Goal: Contribute content: Contribute content

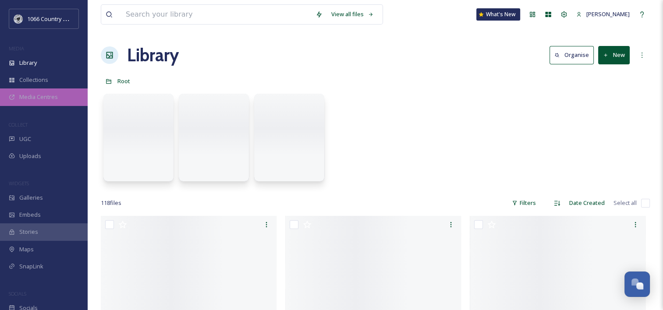
click at [49, 95] on span "Media Centres" at bounding box center [38, 97] width 39 height 8
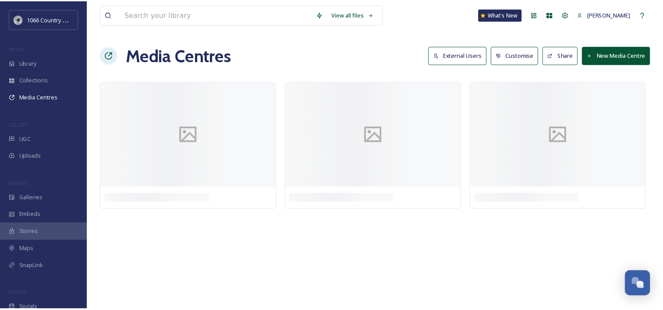
scroll to position [1280, 0]
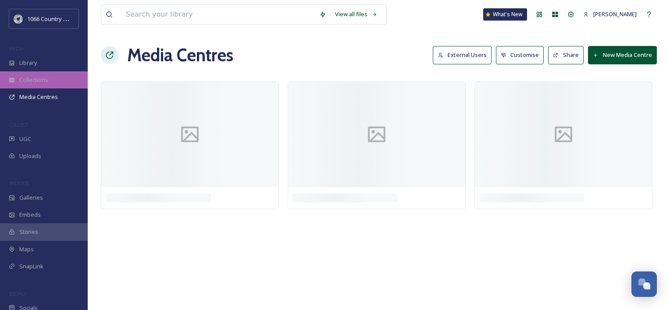
click at [38, 78] on span "Collections" at bounding box center [33, 80] width 29 height 8
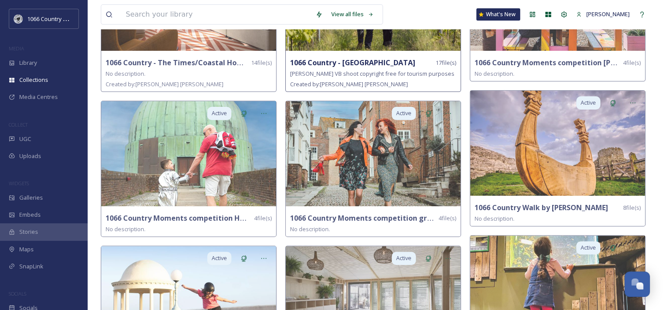
scroll to position [307, 0]
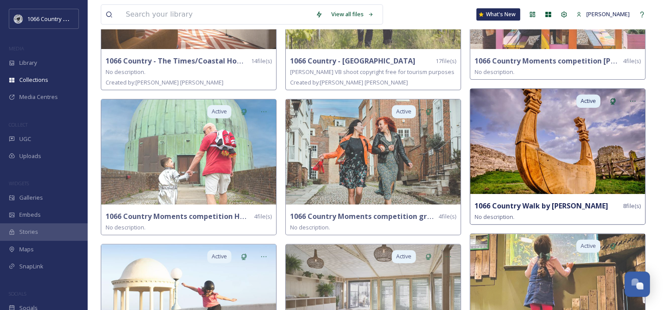
click at [592, 154] on img at bounding box center [558, 141] width 175 height 105
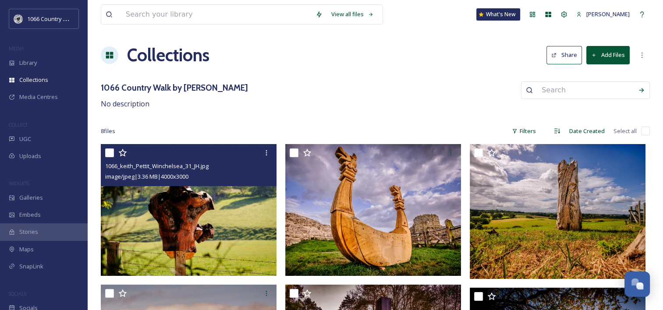
click at [184, 202] on img at bounding box center [189, 210] width 176 height 132
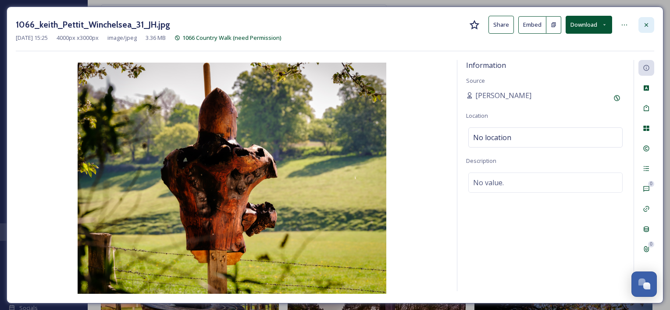
click at [652, 20] on div at bounding box center [646, 25] width 16 height 16
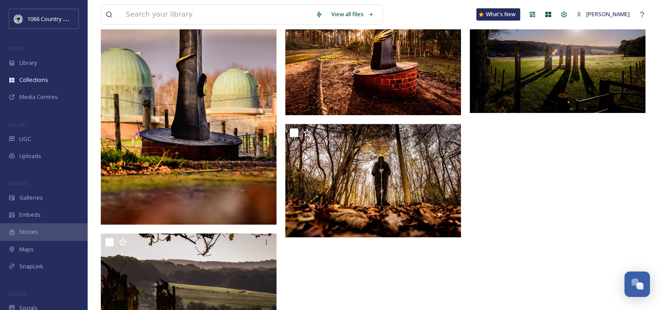
click at [194, 140] on img at bounding box center [189, 101] width 176 height 247
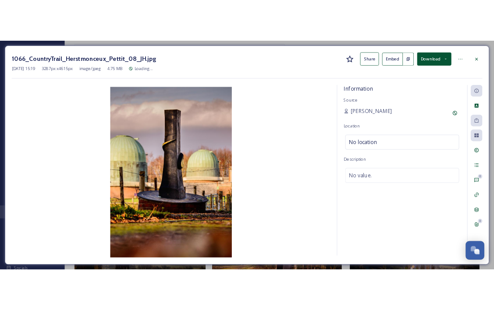
scroll to position [53, 0]
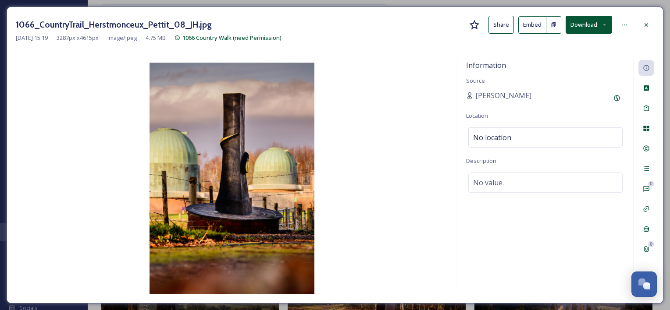
click at [601, 31] on button "Download" at bounding box center [589, 25] width 46 height 18
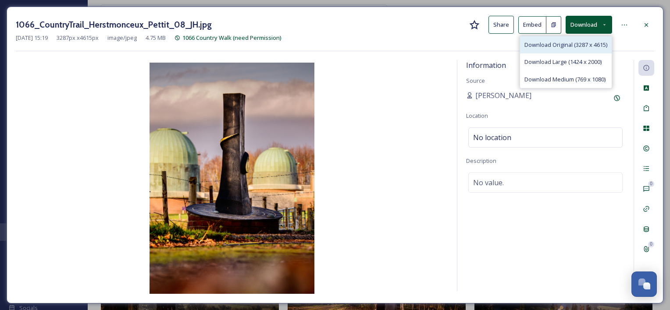
click at [569, 44] on span "Download Original (3287 x 4615)" at bounding box center [565, 45] width 83 height 8
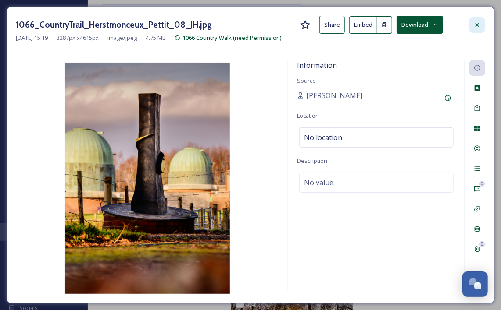
click at [478, 21] on icon at bounding box center [477, 24] width 7 height 7
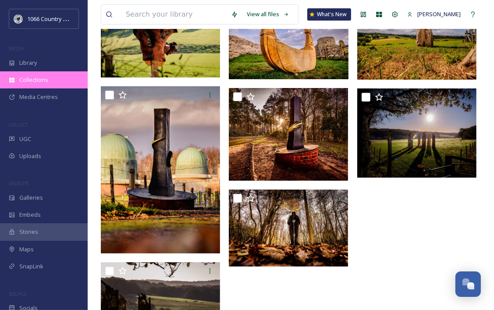
scroll to position [86, 0]
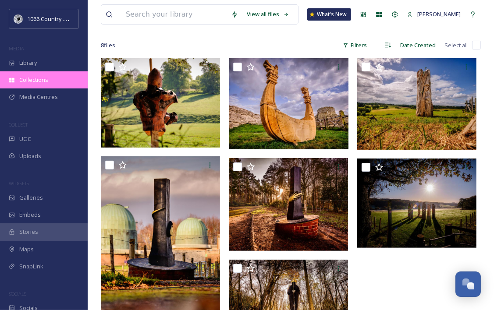
click at [39, 82] on span "Collections" at bounding box center [33, 80] width 29 height 8
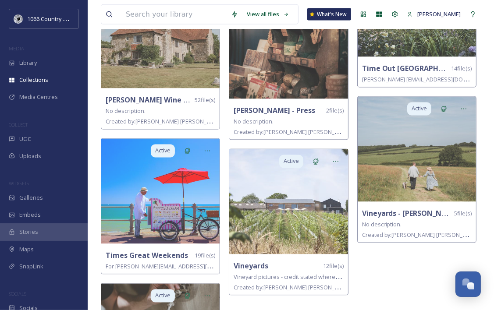
scroll to position [1127, 0]
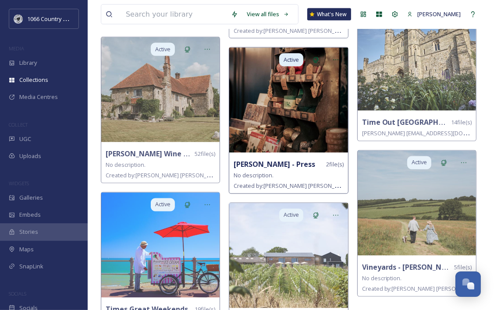
click at [291, 116] on img at bounding box center [288, 100] width 118 height 105
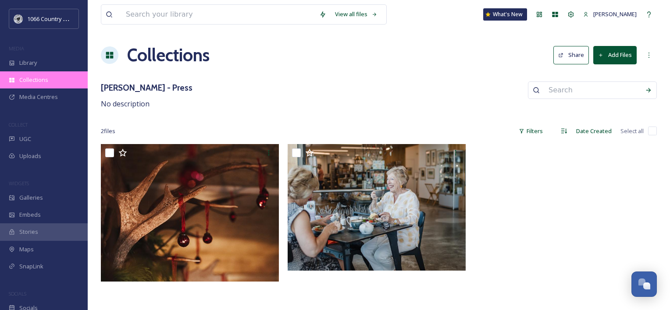
click at [49, 83] on div "Collections" at bounding box center [44, 79] width 88 height 17
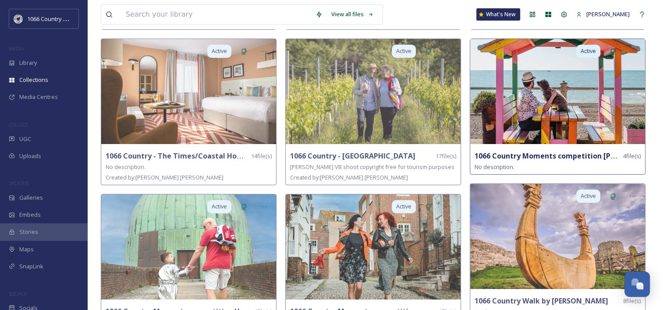
scroll to position [307, 0]
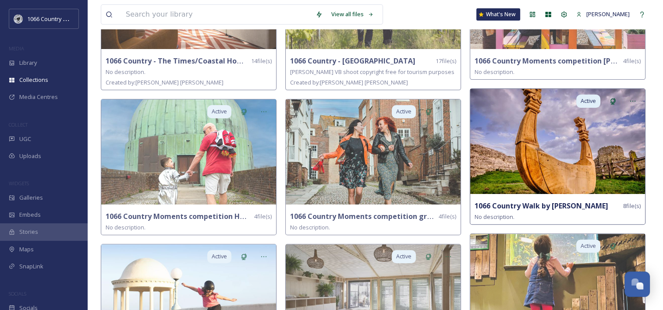
click at [563, 176] on img at bounding box center [558, 141] width 175 height 105
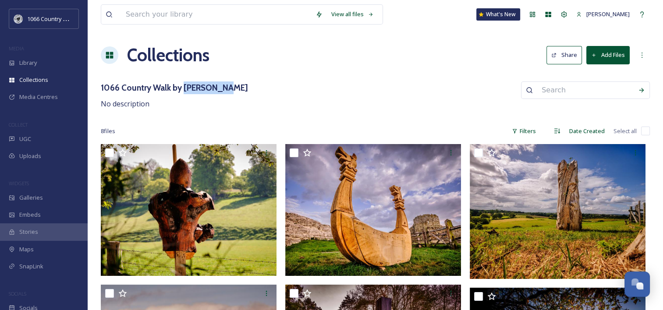
drag, startPoint x: 184, startPoint y: 87, endPoint x: 224, endPoint y: 85, distance: 40.0
click at [224, 85] on h3 "1066 Country Walk by [PERSON_NAME]" at bounding box center [174, 88] width 147 height 13
drag, startPoint x: 224, startPoint y: 85, endPoint x: 216, endPoint y: 85, distance: 7.9
copy h3 "[PERSON_NAME]"
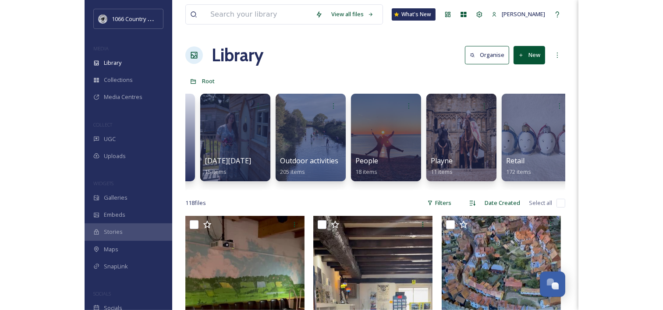
scroll to position [0, 690]
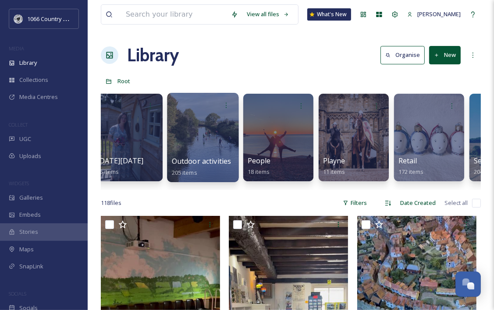
click at [214, 126] on div at bounding box center [202, 137] width 71 height 89
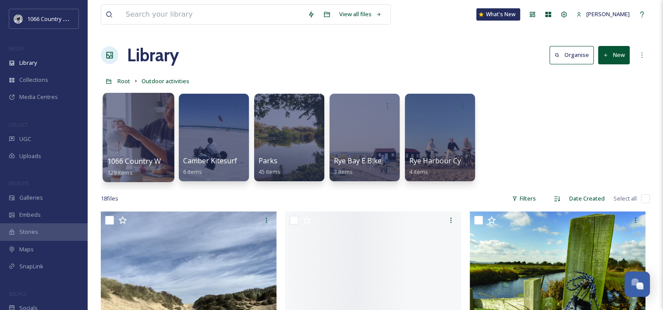
click at [147, 139] on div at bounding box center [138, 137] width 71 height 89
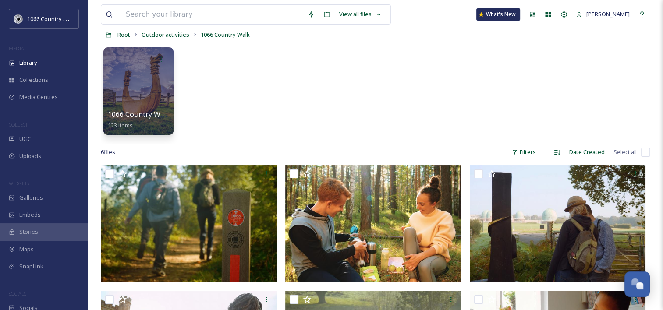
scroll to position [132, 0]
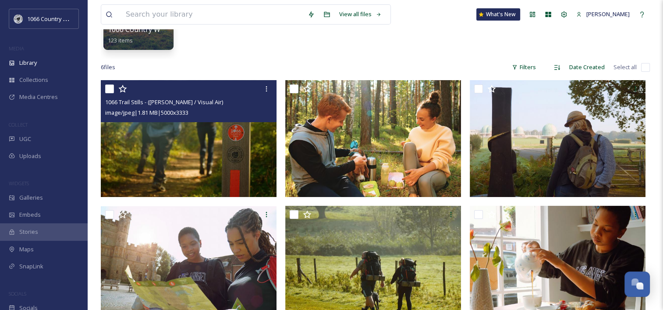
click at [107, 88] on input "checkbox" at bounding box center [109, 89] width 9 height 9
checkbox input "true"
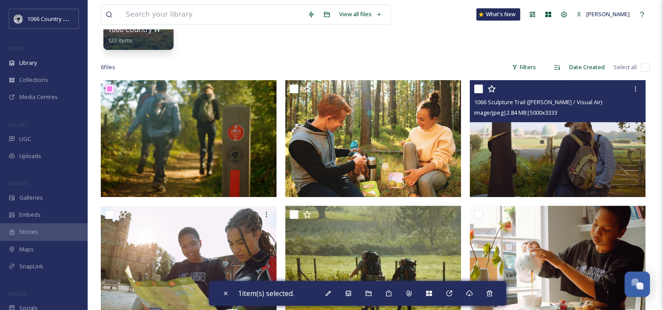
click at [481, 92] on input "checkbox" at bounding box center [478, 89] width 9 height 9
checkbox input "true"
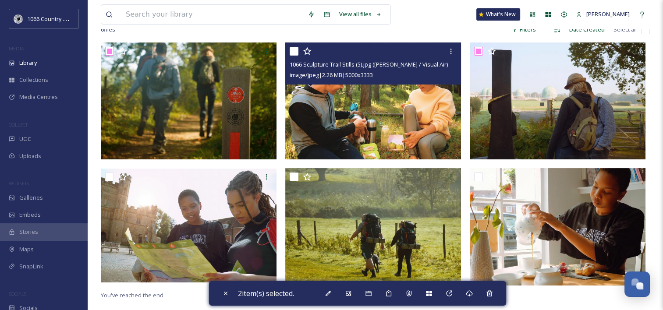
scroll to position [212, 0]
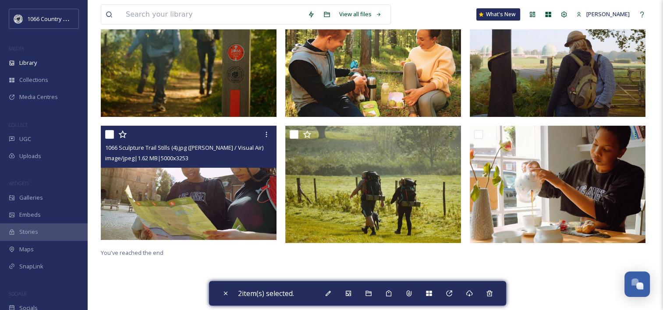
click at [113, 135] on input "checkbox" at bounding box center [109, 134] width 9 height 9
checkbox input "true"
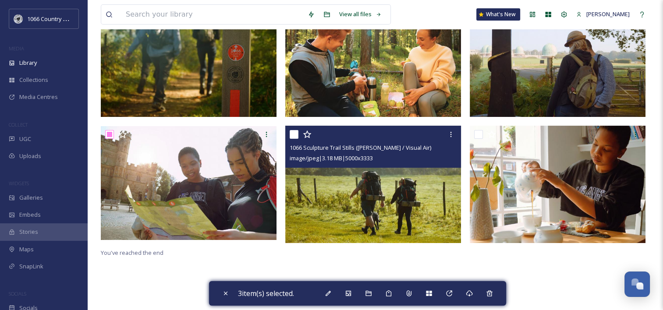
click at [294, 137] on input "checkbox" at bounding box center [294, 134] width 9 height 9
checkbox input "true"
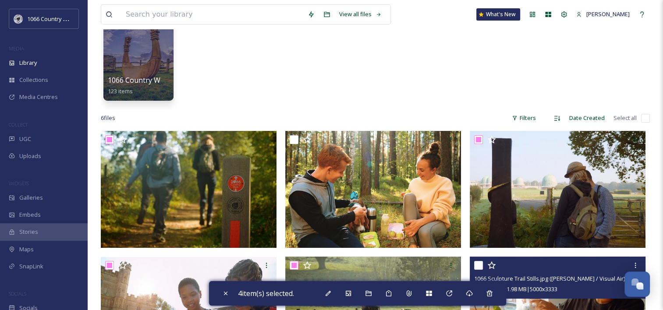
scroll to position [80, 0]
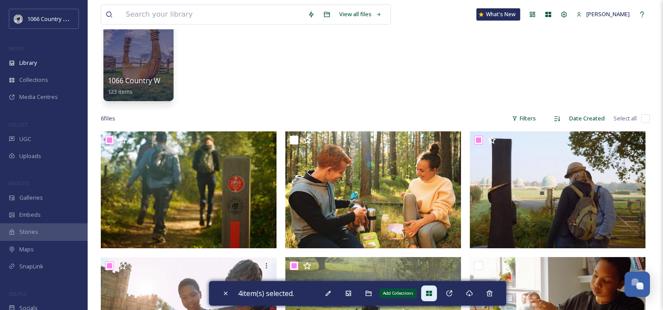
click at [432, 295] on icon at bounding box center [429, 293] width 6 height 5
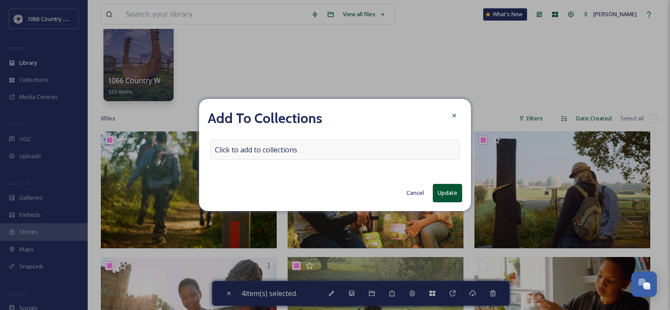
click at [295, 151] on span "Click to add to collections" at bounding box center [256, 150] width 82 height 11
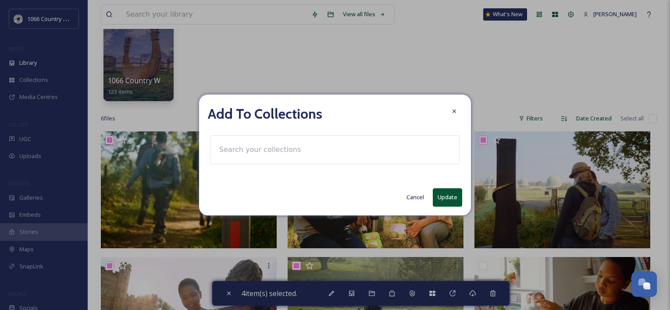
click at [305, 144] on div at bounding box center [335, 150] width 250 height 29
click at [246, 150] on input at bounding box center [263, 149] width 96 height 19
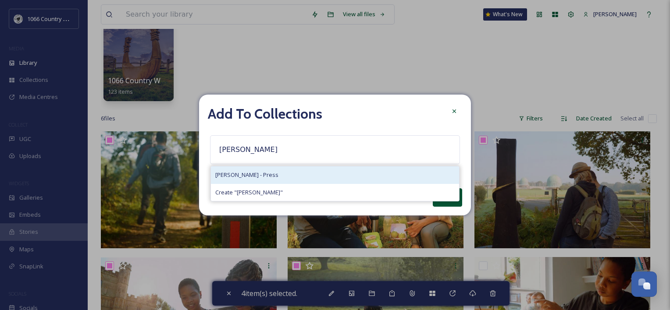
type input "[PERSON_NAME]"
click at [250, 180] on div "[PERSON_NAME] - Press" at bounding box center [335, 175] width 248 height 17
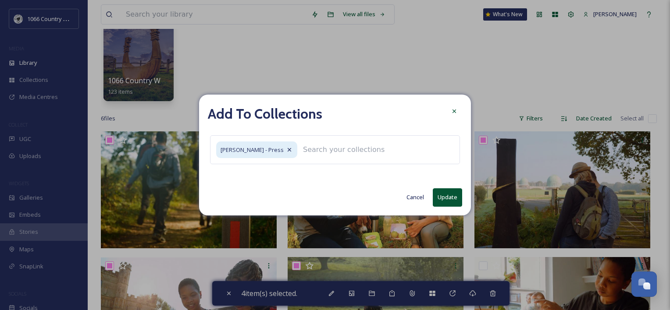
click at [443, 195] on button "Update" at bounding box center [447, 198] width 29 height 18
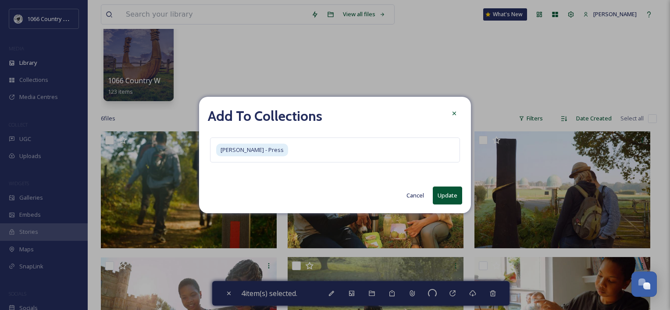
checkbox input "false"
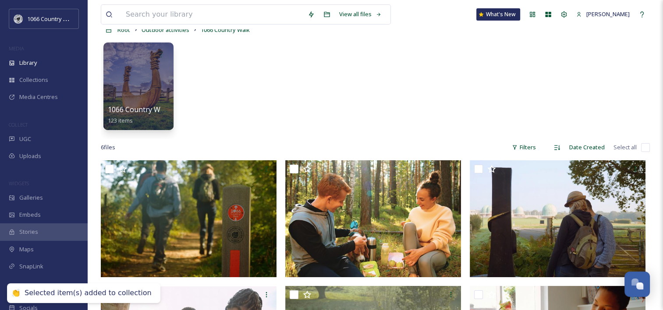
scroll to position [36, 0]
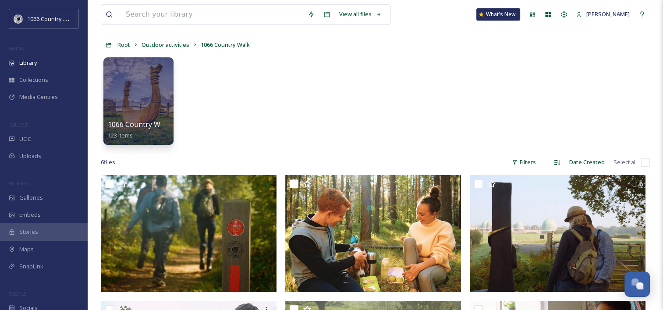
click at [154, 89] on div at bounding box center [138, 101] width 70 height 88
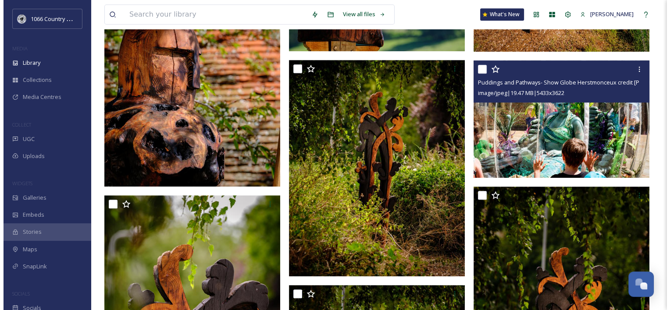
scroll to position [702, 0]
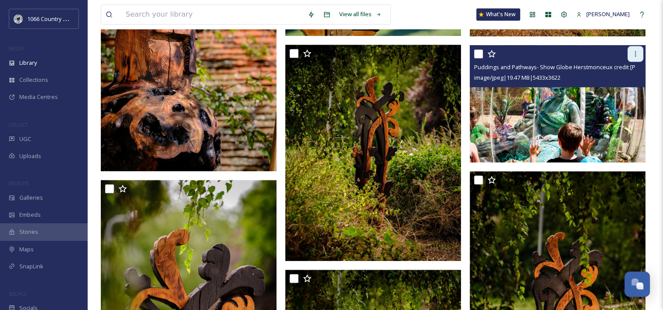
click at [500, 57] on icon at bounding box center [635, 53] width 7 height 7
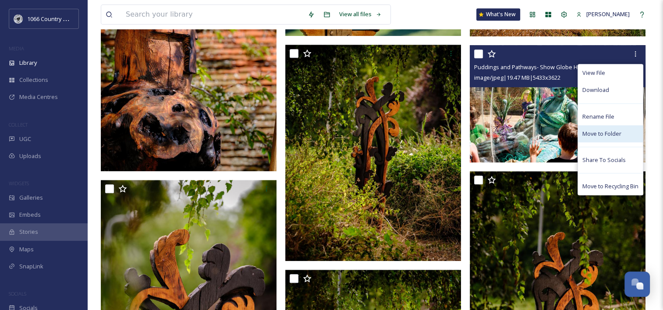
click at [500, 132] on span "Move to Folder" at bounding box center [602, 134] width 39 height 8
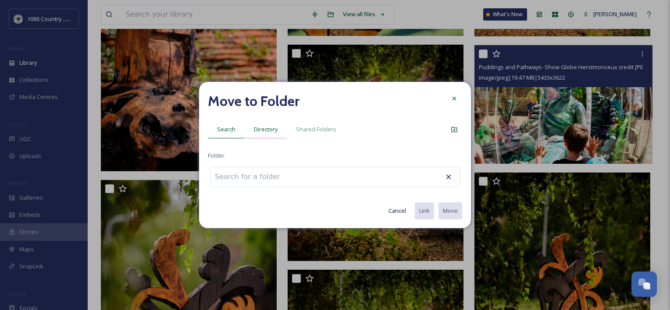
click at [262, 121] on div "Directory" at bounding box center [266, 130] width 42 height 18
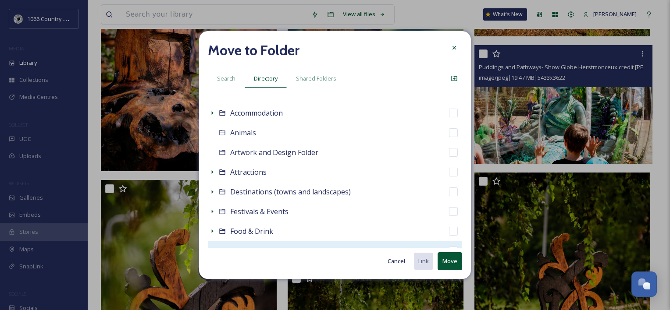
scroll to position [88, 0]
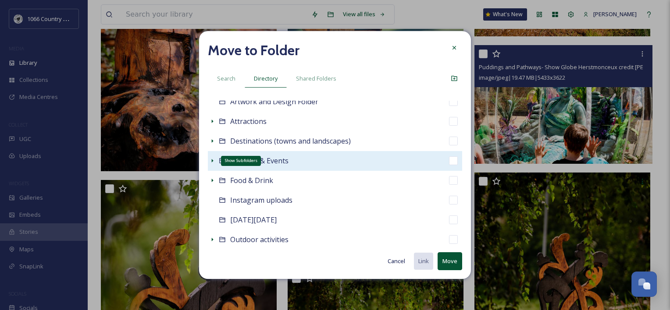
click at [211, 161] on icon at bounding box center [212, 160] width 7 height 7
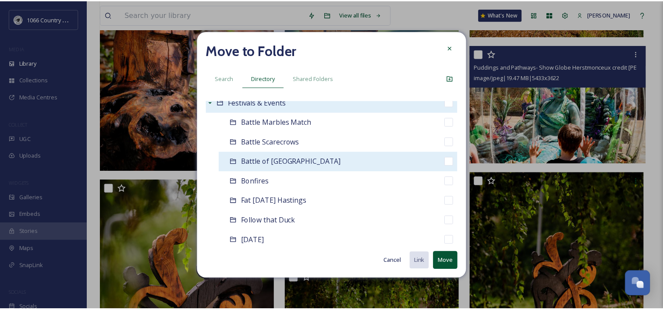
scroll to position [132, 0]
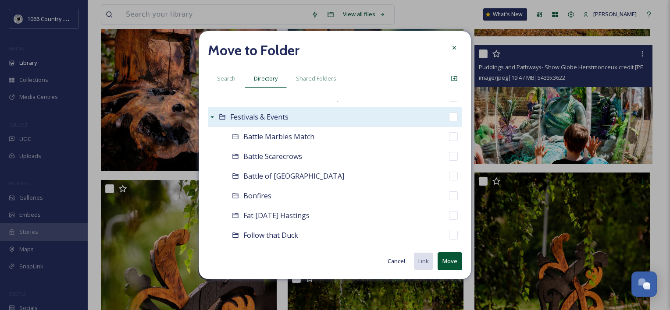
click at [449, 117] on input "checkbox" at bounding box center [453, 117] width 9 height 9
checkbox input "true"
checkbox input "false"
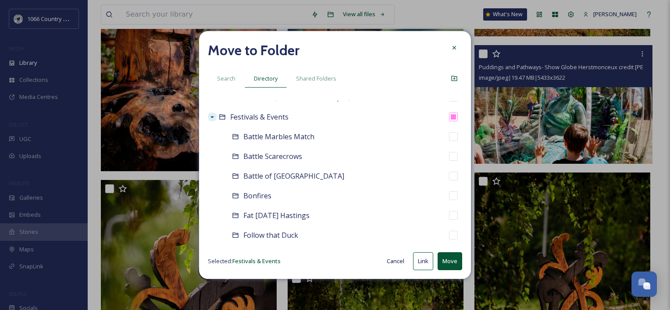
click at [446, 260] on button "Move" at bounding box center [450, 262] width 25 height 18
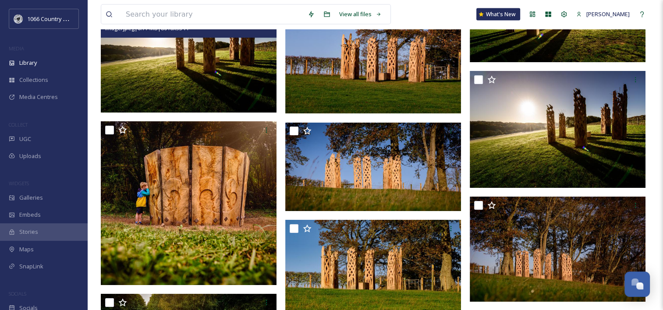
scroll to position [5131, 0]
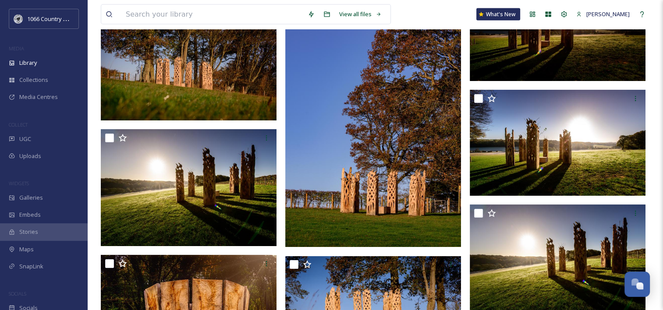
drag, startPoint x: 273, startPoint y: 221, endPoint x: 253, endPoint y: 34, distance: 187.8
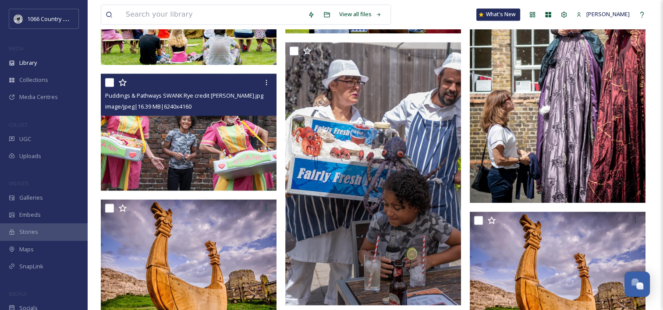
scroll to position [1640, 0]
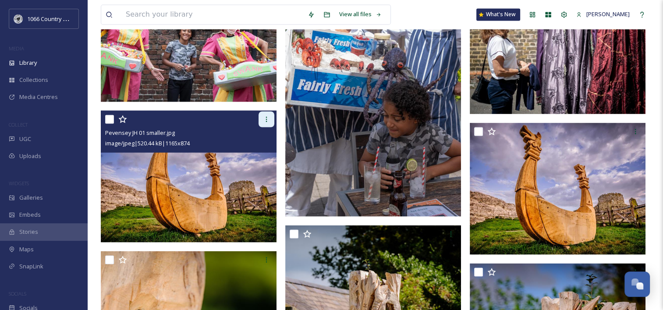
click at [267, 121] on icon at bounding box center [266, 119] width 1 height 5
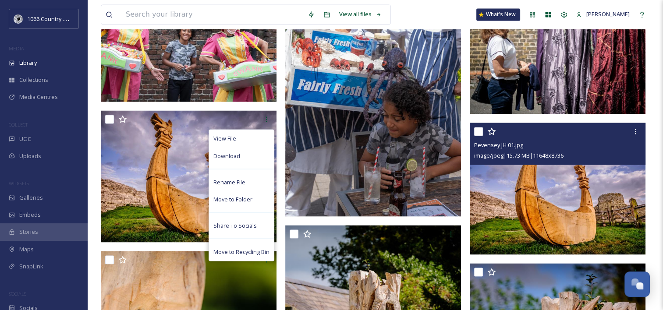
click at [500, 203] on img at bounding box center [558, 189] width 176 height 132
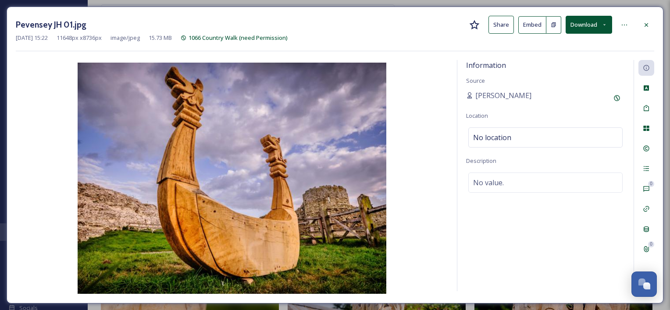
click at [500, 27] on button "Download" at bounding box center [589, 25] width 46 height 18
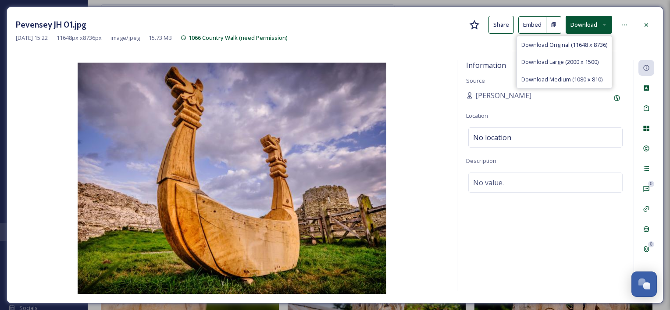
click at [500, 27] on button "Download" at bounding box center [589, 25] width 46 height 18
click at [500, 25] on div at bounding box center [625, 25] width 16 height 16
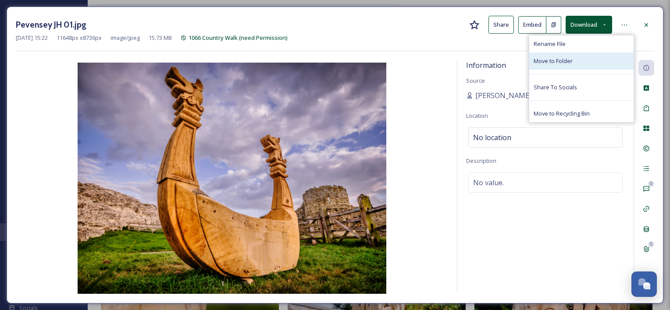
click at [500, 61] on span "Move to Folder" at bounding box center [553, 61] width 39 height 8
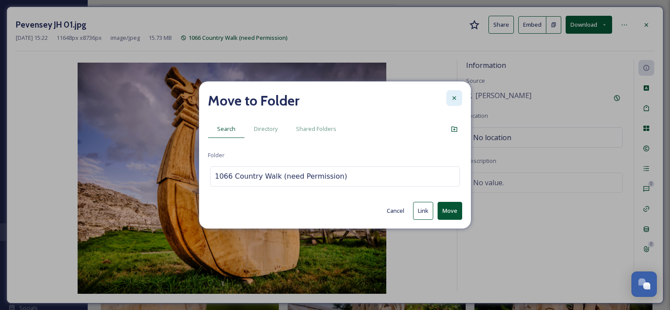
click at [451, 100] on icon at bounding box center [454, 98] width 7 height 7
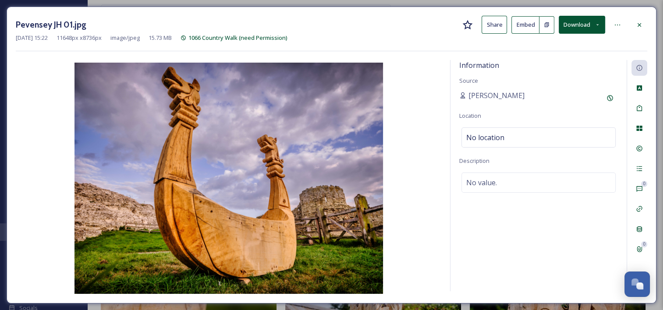
click at [500, 24] on div at bounding box center [619, 25] width 18 height 16
click at [500, 25] on icon at bounding box center [617, 24] width 7 height 7
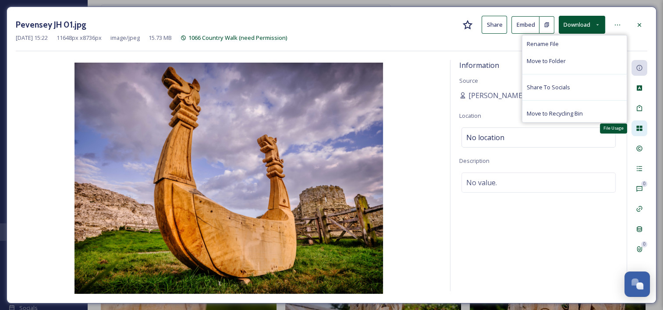
click at [500, 128] on div "File Usage" at bounding box center [640, 129] width 16 height 16
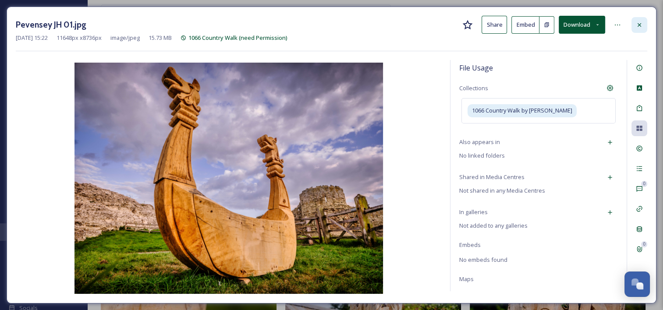
click at [500, 24] on icon at bounding box center [639, 24] width 7 height 7
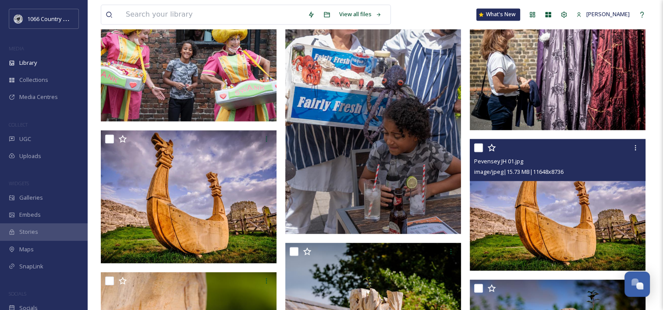
click at [480, 150] on input "checkbox" at bounding box center [478, 147] width 9 height 9
checkbox input "true"
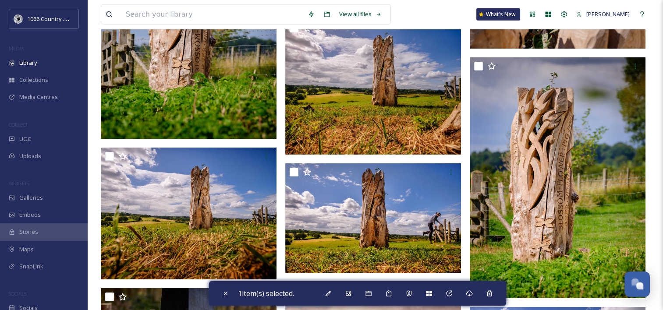
scroll to position [2543, 0]
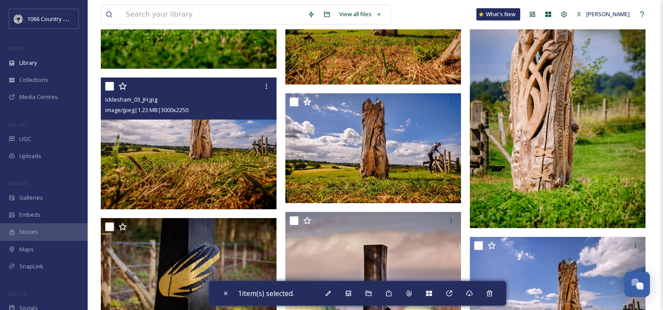
click at [112, 86] on input "checkbox" at bounding box center [109, 86] width 9 height 9
checkbox input "true"
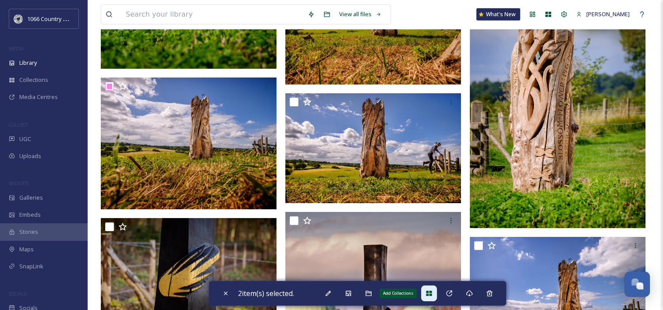
click at [424, 295] on div "Add Collections" at bounding box center [429, 294] width 16 height 16
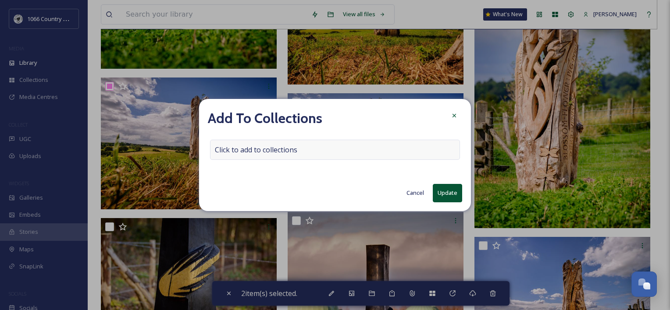
click at [281, 142] on div "Click to add to collections" at bounding box center [335, 150] width 250 height 20
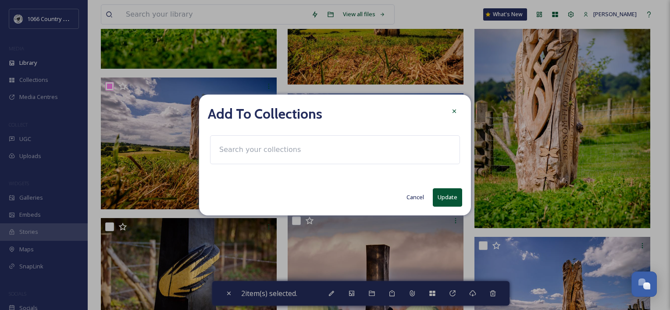
click at [296, 145] on input at bounding box center [263, 149] width 96 height 19
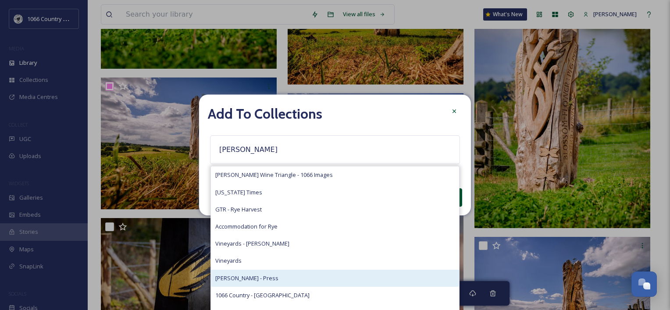
type input "[PERSON_NAME]"
click at [258, 275] on div "[PERSON_NAME] - Press" at bounding box center [335, 278] width 248 height 17
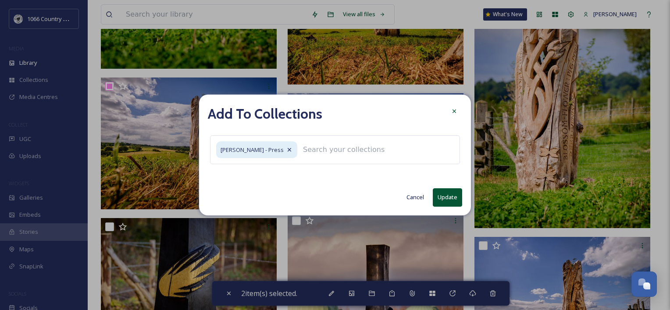
click at [455, 201] on button "Update" at bounding box center [447, 198] width 29 height 18
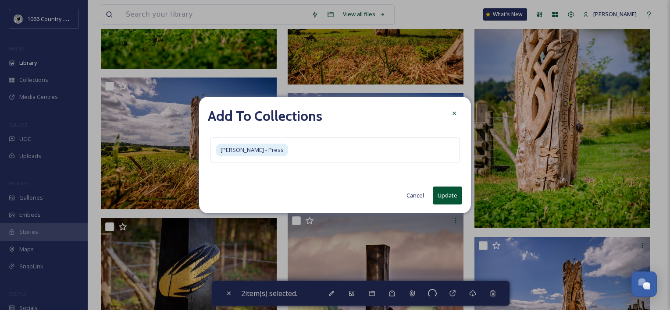
checkbox input "false"
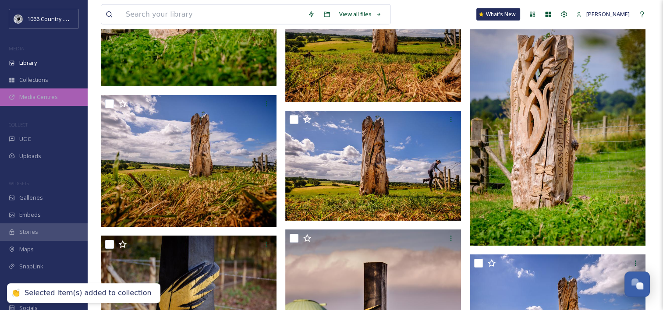
scroll to position [2500, 0]
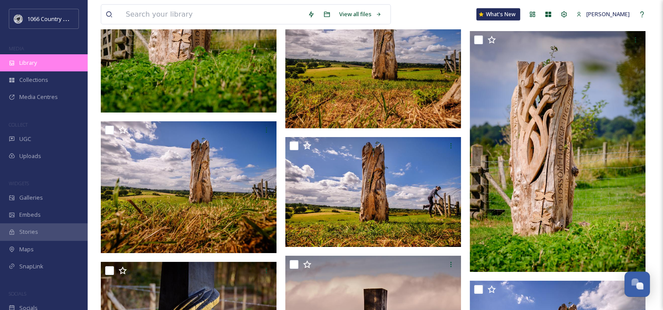
click at [28, 64] on span "Library" at bounding box center [28, 63] width 18 height 8
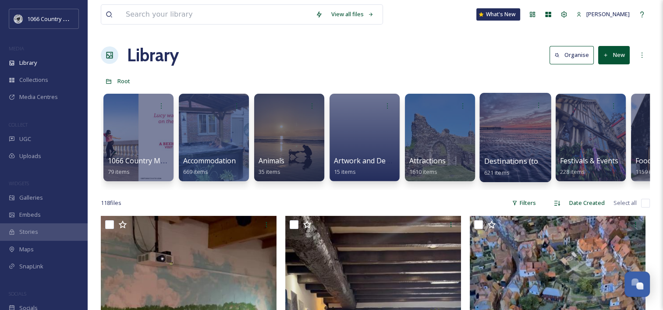
click at [500, 130] on div at bounding box center [515, 137] width 71 height 89
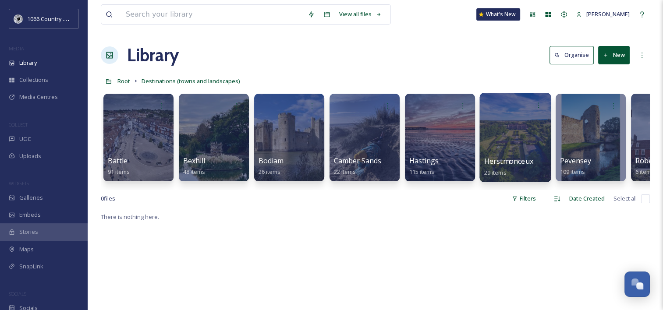
click at [499, 122] on div at bounding box center [515, 137] width 71 height 89
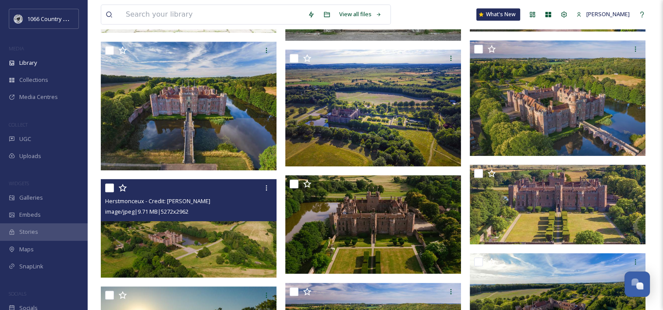
scroll to position [614, 0]
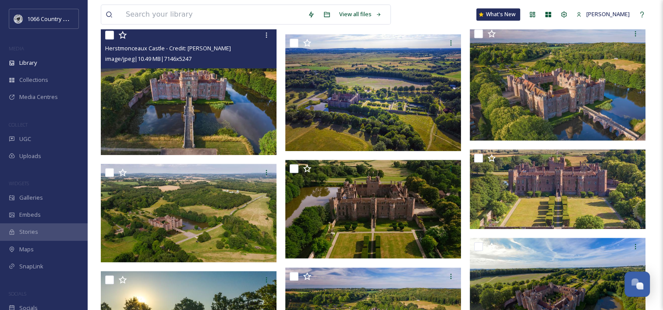
click at [114, 38] on input "checkbox" at bounding box center [109, 35] width 9 height 9
checkbox input "true"
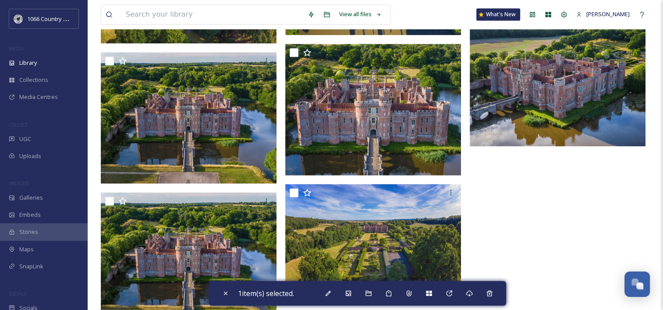
scroll to position [1070, 0]
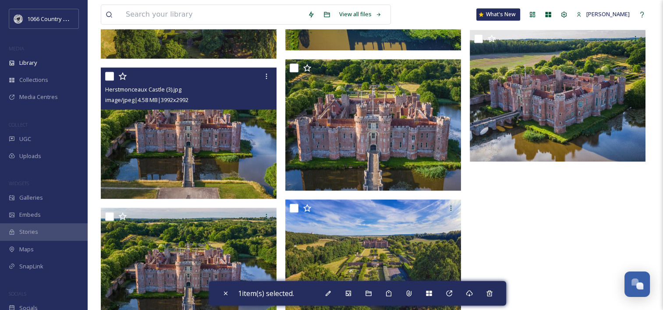
click at [107, 72] on input "checkbox" at bounding box center [109, 76] width 9 height 9
checkbox input "true"
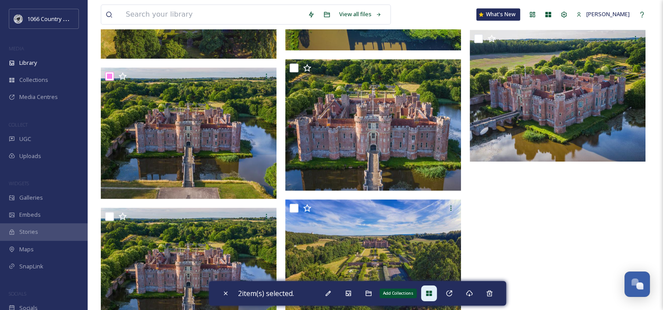
click at [430, 289] on div "Add Collections" at bounding box center [429, 294] width 16 height 16
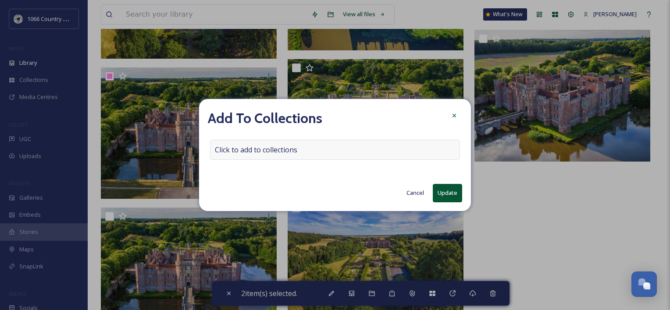
click at [295, 144] on div "Click to add to collections" at bounding box center [335, 150] width 250 height 20
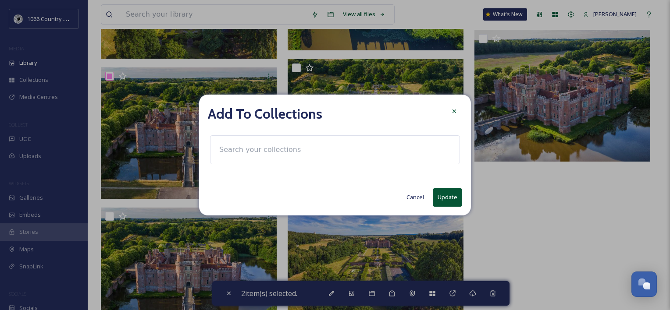
click at [434, 142] on div at bounding box center [335, 150] width 250 height 29
click at [303, 143] on input at bounding box center [263, 149] width 96 height 19
click at [266, 152] on input at bounding box center [263, 149] width 96 height 19
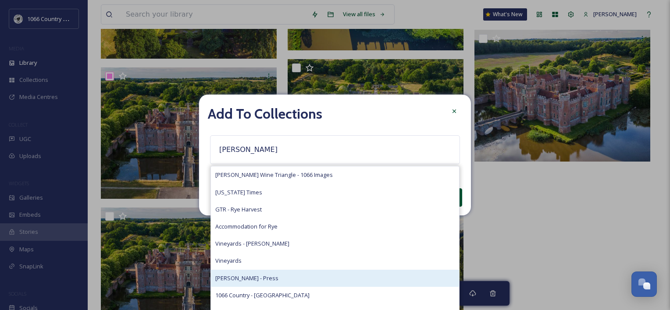
type input "[PERSON_NAME]"
click at [278, 282] on div "[PERSON_NAME] - Press" at bounding box center [335, 278] width 248 height 17
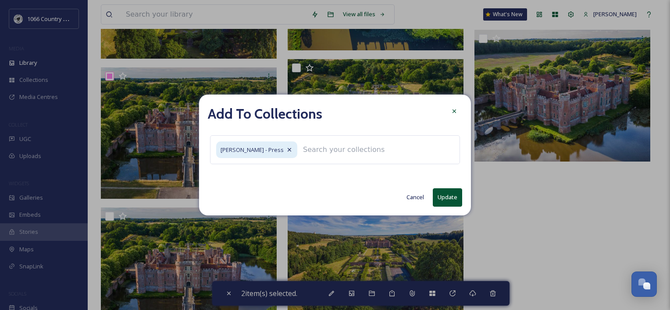
click at [449, 201] on button "Update" at bounding box center [447, 198] width 29 height 18
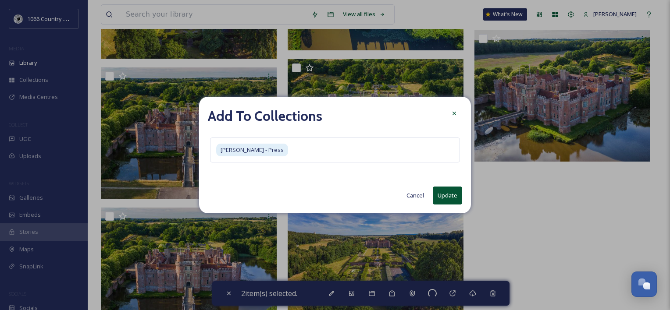
checkbox input "false"
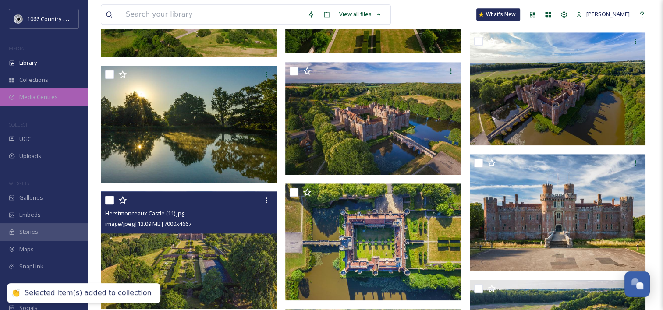
scroll to position [719, 0]
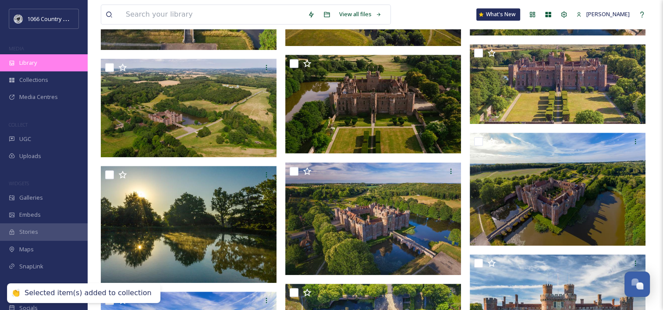
click at [40, 64] on div "Library" at bounding box center [44, 62] width 88 height 17
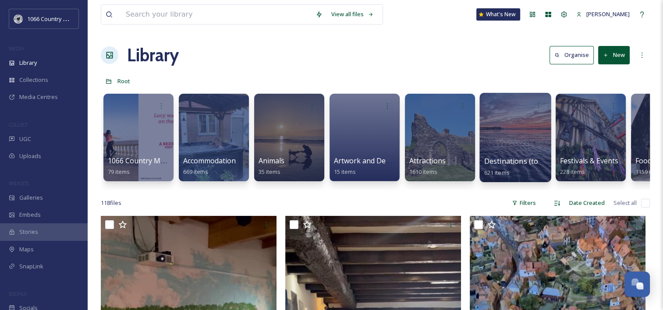
click at [500, 138] on div at bounding box center [515, 137] width 71 height 89
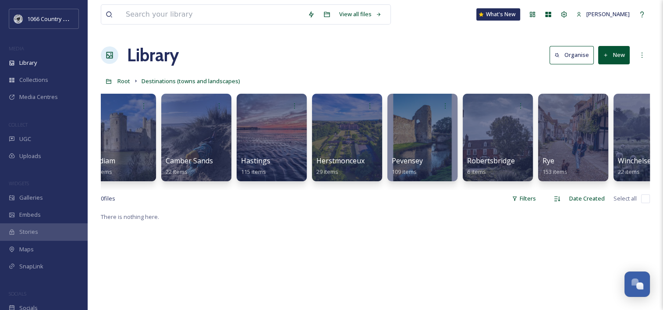
scroll to position [0, 205]
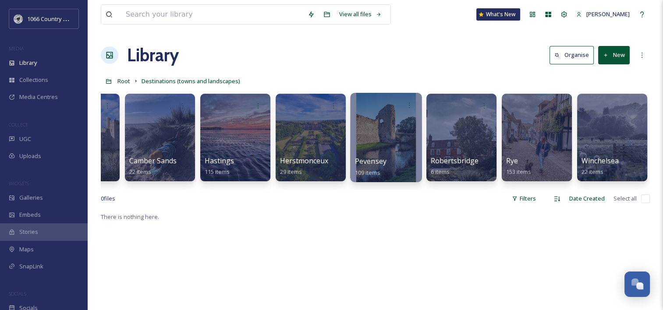
click at [381, 121] on div at bounding box center [385, 137] width 71 height 89
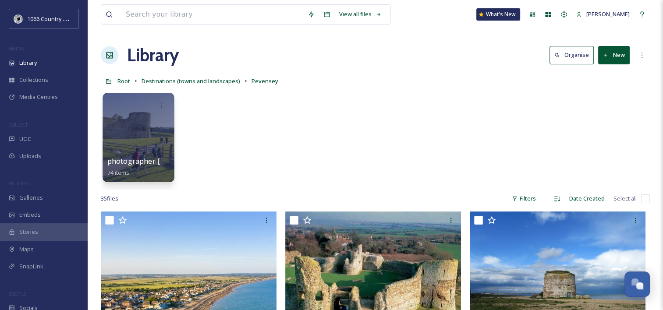
click at [132, 124] on div at bounding box center [138, 137] width 71 height 89
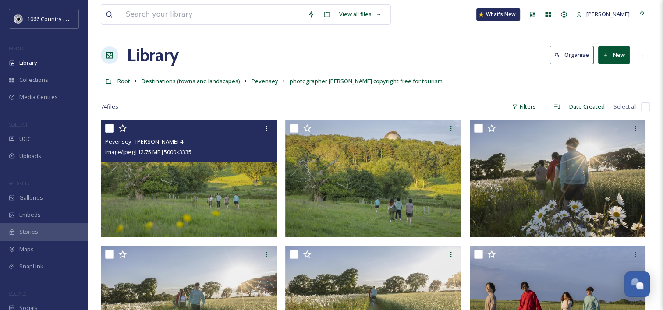
click at [111, 129] on input "checkbox" at bounding box center [109, 128] width 9 height 9
checkbox input "true"
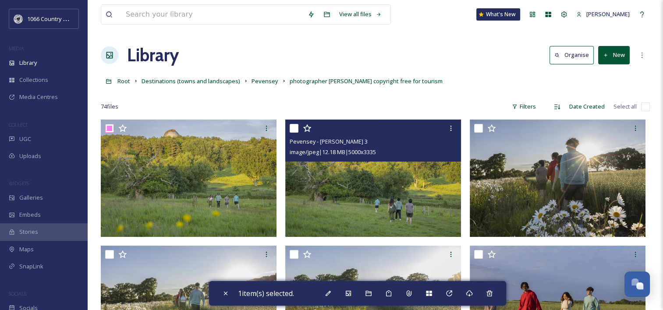
click at [294, 130] on input "checkbox" at bounding box center [294, 128] width 9 height 9
checkbox input "true"
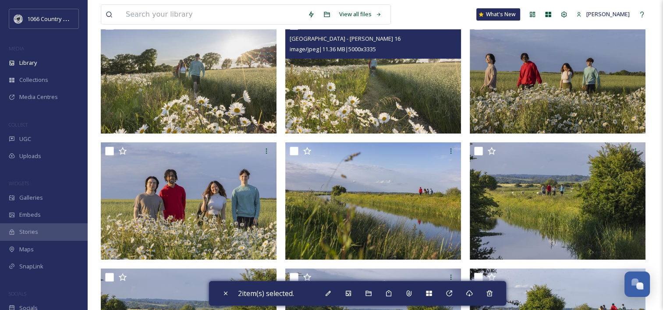
scroll to position [307, 0]
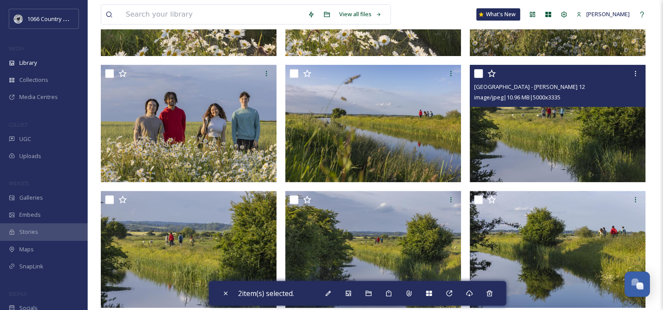
click at [481, 75] on input "checkbox" at bounding box center [478, 73] width 9 height 9
checkbox input "true"
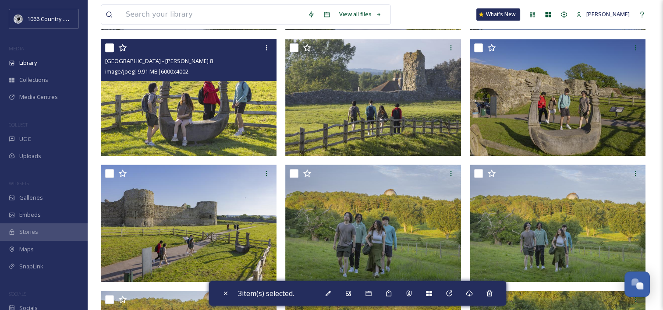
scroll to position [570, 0]
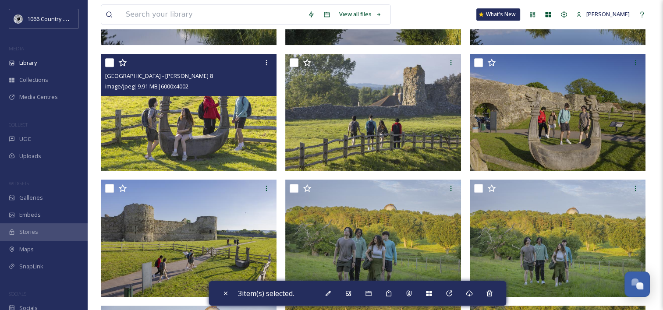
click at [110, 60] on input "checkbox" at bounding box center [109, 62] width 9 height 9
checkbox input "true"
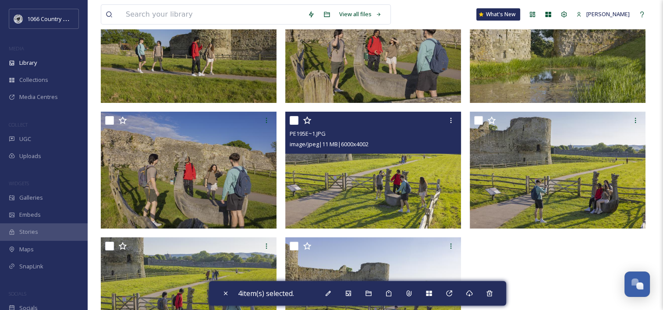
scroll to position [2835, 0]
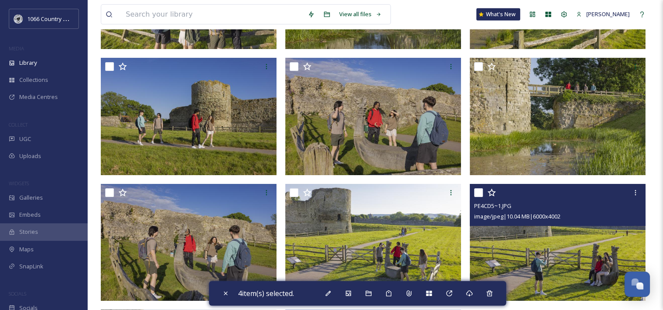
click at [480, 195] on input "checkbox" at bounding box center [478, 193] width 9 height 9
checkbox input "true"
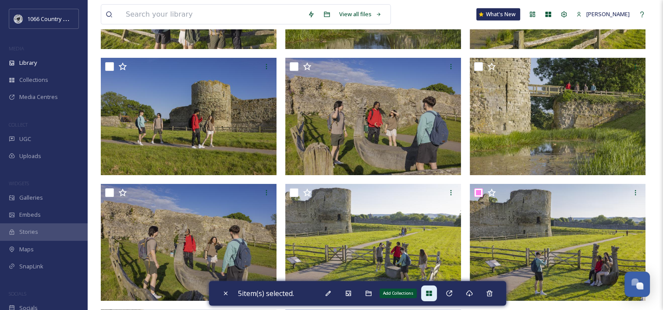
click at [430, 296] on icon at bounding box center [429, 293] width 7 height 7
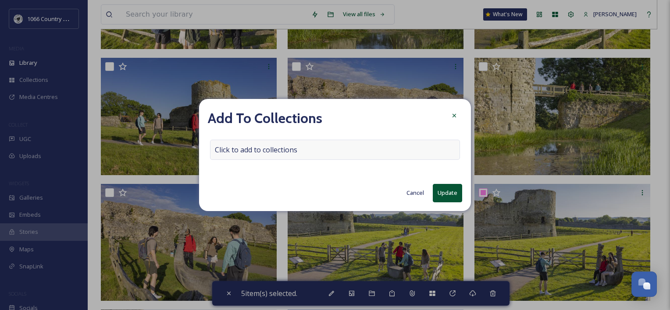
click at [281, 146] on span "Click to add to collections" at bounding box center [256, 150] width 82 height 11
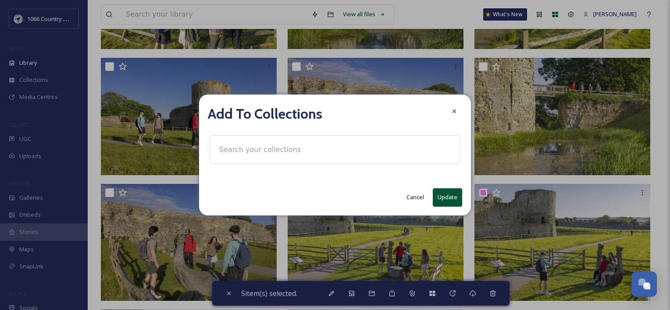
click at [275, 151] on input at bounding box center [263, 149] width 96 height 19
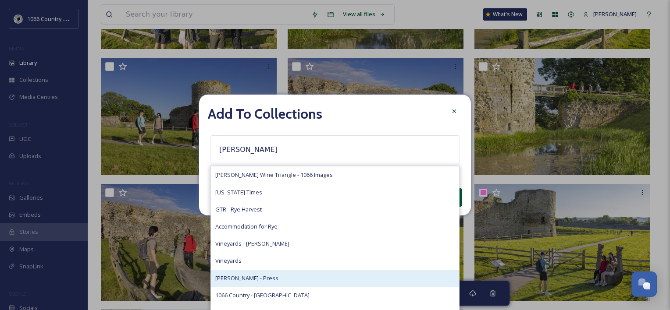
type input "[PERSON_NAME]"
click at [257, 280] on div "[PERSON_NAME] - Press" at bounding box center [335, 278] width 248 height 17
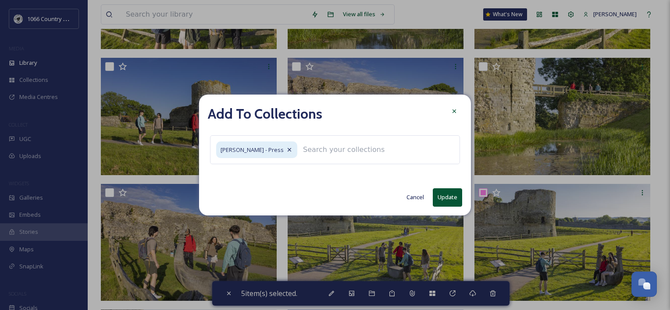
click at [452, 199] on button "Update" at bounding box center [447, 198] width 29 height 18
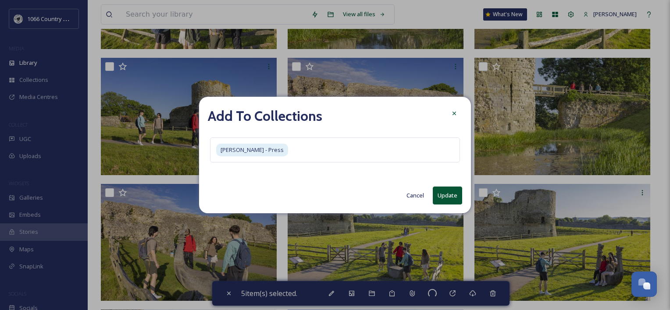
checkbox input "false"
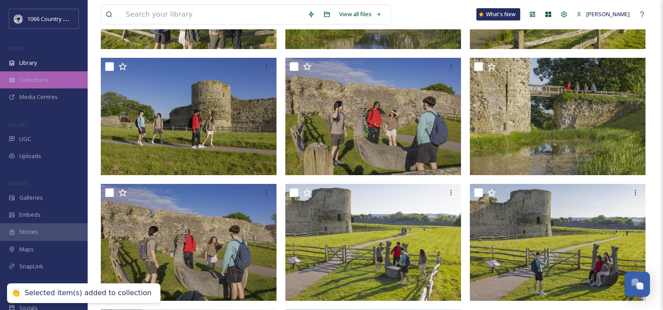
click at [56, 77] on div "Collections" at bounding box center [44, 79] width 88 height 17
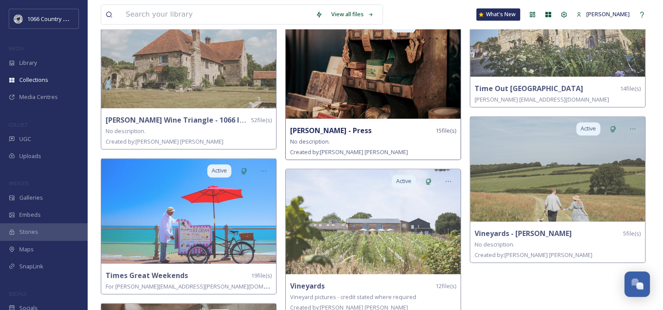
scroll to position [1096, 0]
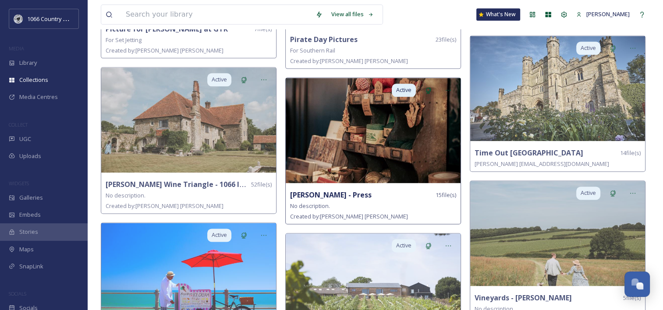
click at [402, 107] on img at bounding box center [373, 130] width 175 height 105
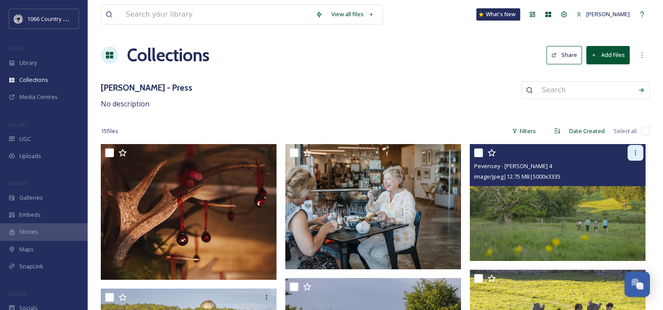
click at [500, 150] on div at bounding box center [636, 153] width 16 height 16
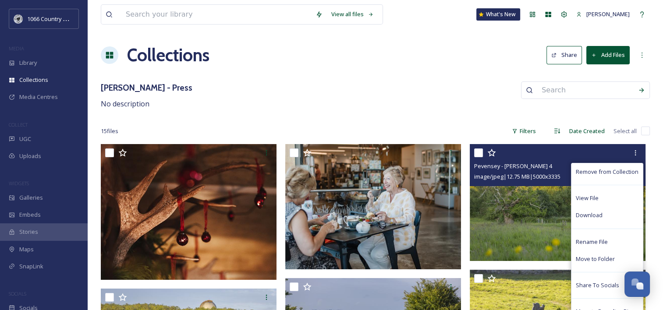
click at [500, 212] on img at bounding box center [558, 203] width 176 height 118
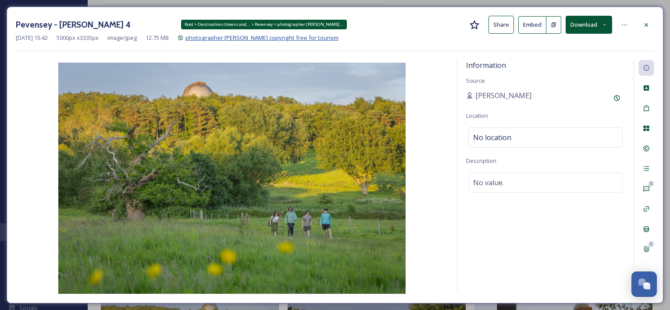
drag, startPoint x: 377, startPoint y: 37, endPoint x: 286, endPoint y: 40, distance: 90.8
click at [286, 40] on div "[DATE] 15:42 5000 px x 3335 px image/jpeg 12.75 MB photographer [PERSON_NAME] c…" at bounding box center [335, 38] width 638 height 8
copy span "copyright free for tourism"
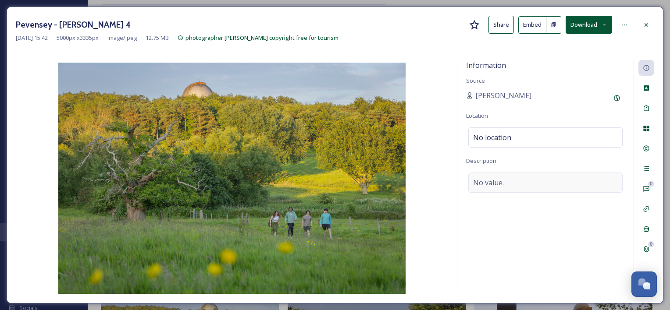
click at [500, 189] on div "No value." at bounding box center [545, 183] width 154 height 20
click at [500, 193] on textarea at bounding box center [545, 209] width 159 height 73
paste textarea "copyright free for tourism"
type textarea "copyright free for tourism"
click at [500, 295] on div "Pevensey - [PERSON_NAME] 4 Share Embed Download [DATE] 15:42 5000 px x 3335 px …" at bounding box center [335, 155] width 657 height 297
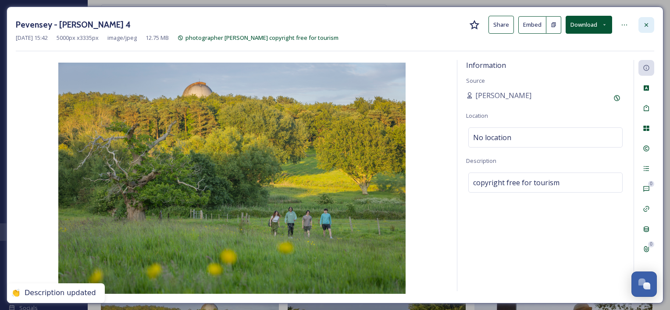
click at [500, 21] on icon at bounding box center [646, 24] width 7 height 7
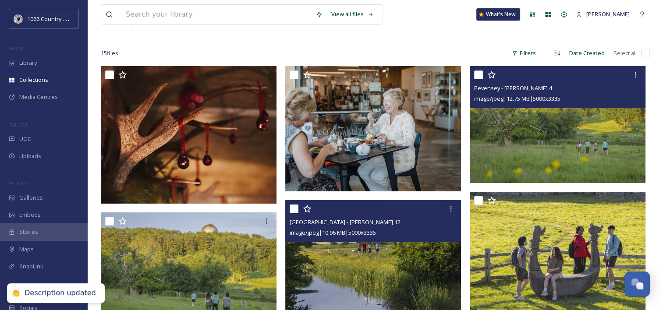
scroll to position [132, 0]
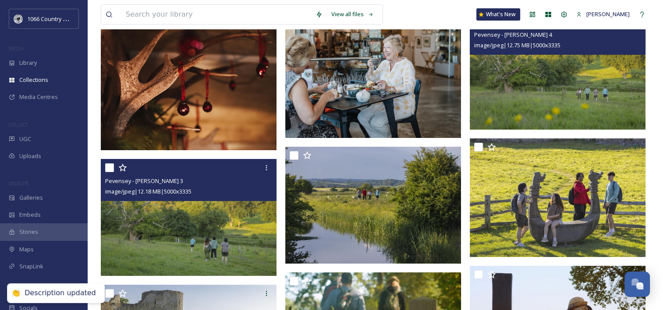
click at [246, 226] on img at bounding box center [189, 218] width 176 height 118
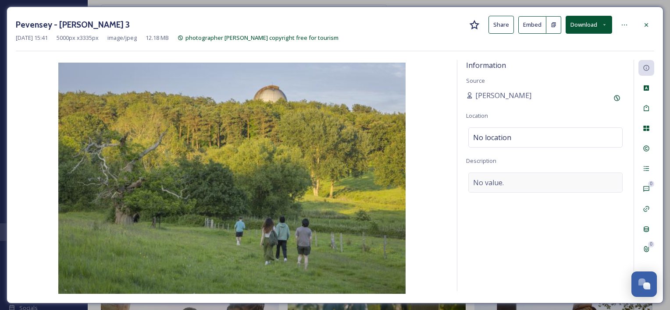
click at [500, 182] on div "No value." at bounding box center [545, 183] width 154 height 20
click at [500, 185] on textarea at bounding box center [545, 209] width 159 height 73
paste textarea "copyright free for tourism"
type textarea "copyright free for tourism"
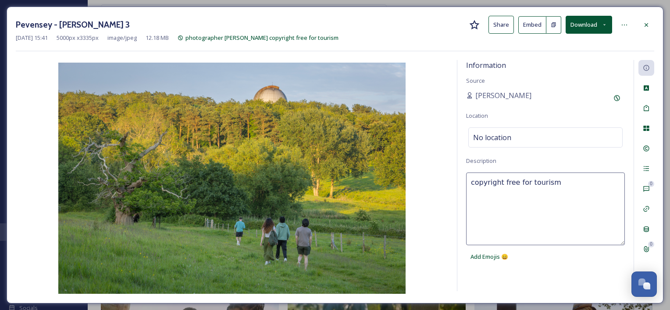
click at [500, 265] on div "Information Source [PERSON_NAME] Location No location Description copyright fre…" at bounding box center [545, 176] width 176 height 232
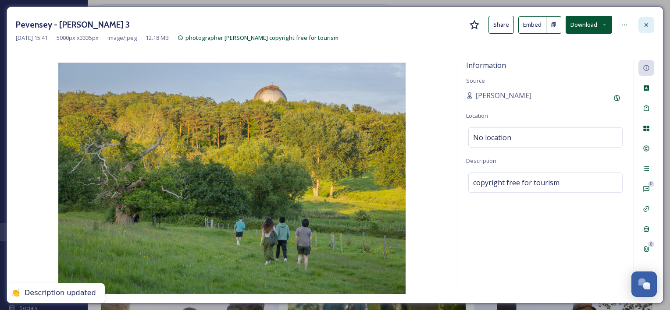
click at [500, 25] on icon at bounding box center [646, 24] width 7 height 7
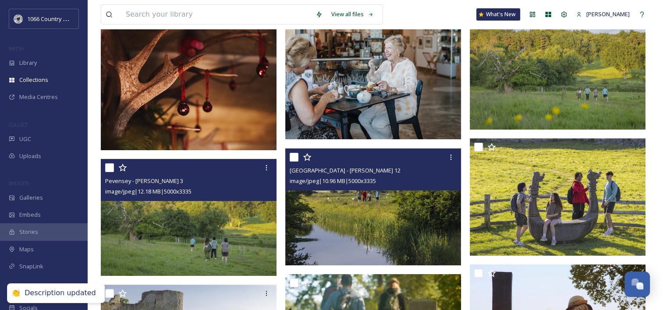
click at [338, 218] on img at bounding box center [373, 208] width 176 height 118
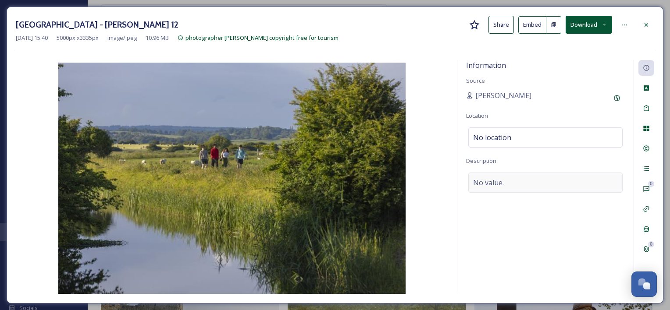
click at [500, 179] on div "No value." at bounding box center [545, 183] width 154 height 20
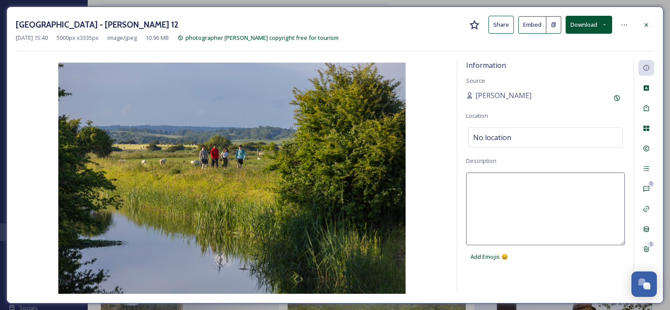
click at [500, 217] on textarea at bounding box center [545, 209] width 159 height 73
paste textarea "copyright free for tourism"
type textarea "copyright free for tourism"
click at [500, 278] on div "Information Source [PERSON_NAME] Location No location Description copyright fre…" at bounding box center [545, 176] width 176 height 232
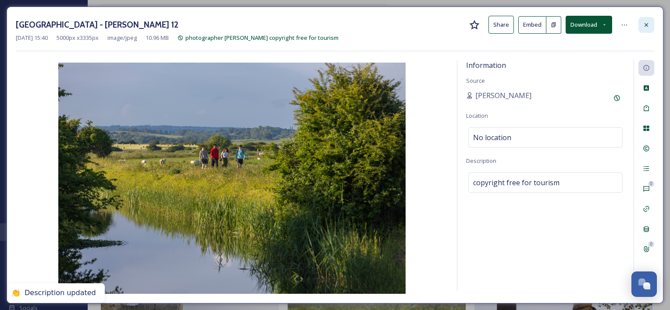
click at [500, 19] on div at bounding box center [646, 25] width 16 height 16
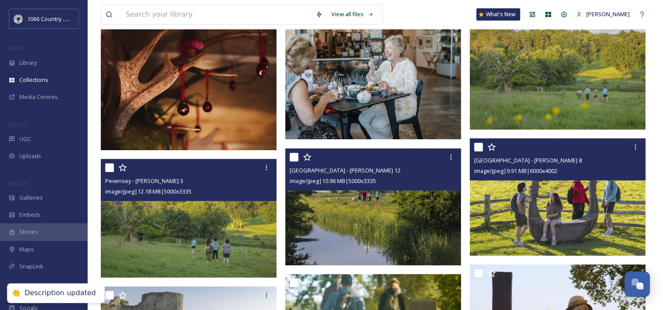
click at [500, 195] on img at bounding box center [558, 198] width 176 height 118
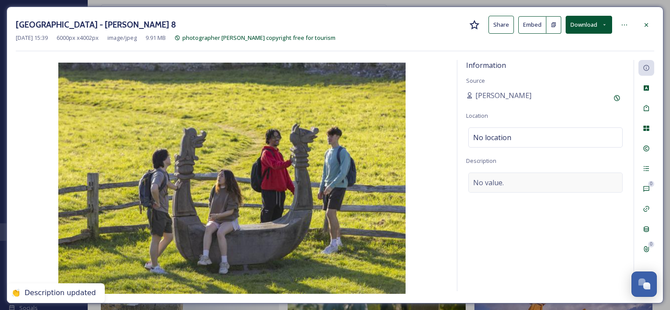
click at [497, 185] on span "No value." at bounding box center [488, 183] width 31 height 11
drag, startPoint x: 535, startPoint y: 183, endPoint x: 533, endPoint y: 188, distance: 5.1
click at [500, 183] on textarea at bounding box center [545, 209] width 159 height 73
paste textarea "copyright free for tourism"
type textarea "copyright free for tourism"
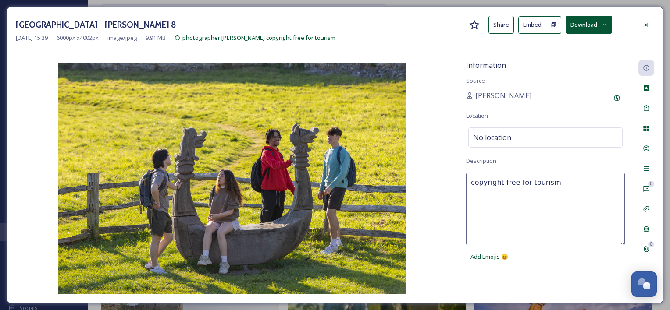
click at [473, 278] on div "Information Source [PERSON_NAME] Location No location Description copyright fre…" at bounding box center [545, 176] width 176 height 232
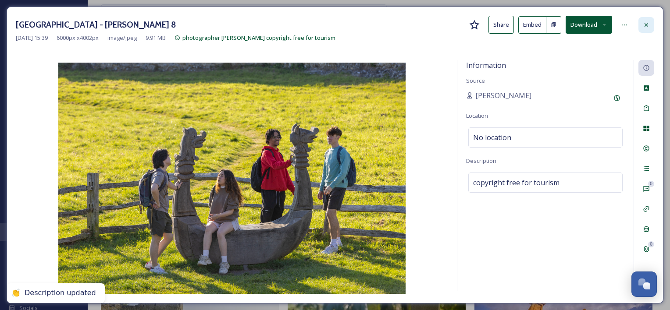
click at [500, 19] on div at bounding box center [646, 25] width 16 height 16
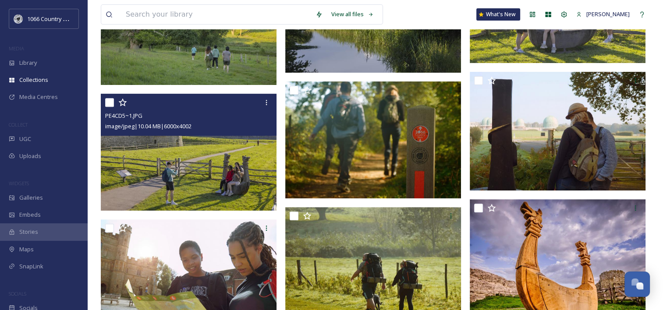
scroll to position [351, 0]
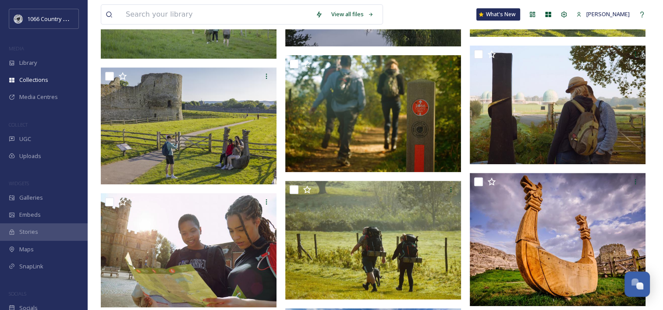
click at [214, 145] on img at bounding box center [189, 127] width 176 height 118
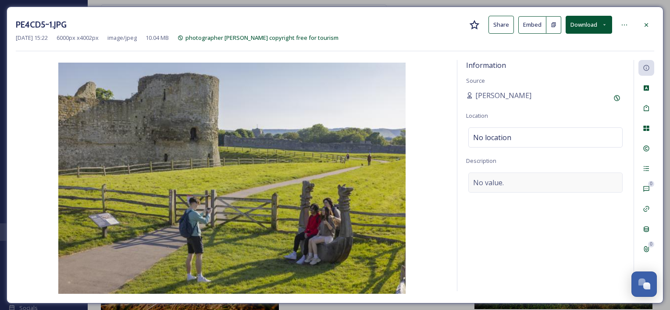
click at [498, 182] on span "No value." at bounding box center [488, 183] width 31 height 11
click at [500, 183] on textarea at bounding box center [545, 209] width 159 height 73
paste textarea "copyright free for tourism"
type textarea "copyright free for tourism"
click at [465, 286] on div "Information Source [PERSON_NAME] Location No location Description copyright fre…" at bounding box center [545, 176] width 176 height 232
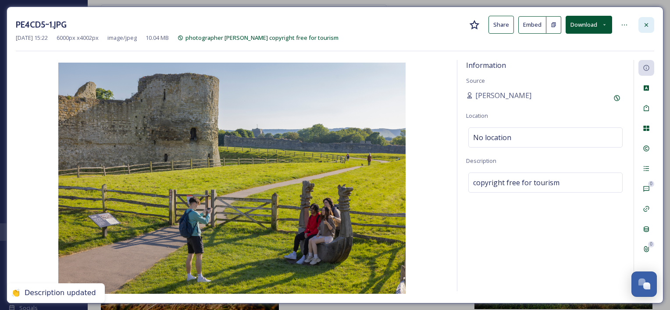
click at [500, 26] on icon at bounding box center [646, 24] width 7 height 7
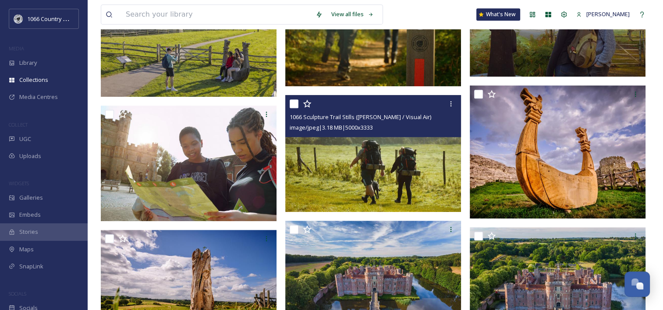
scroll to position [482, 0]
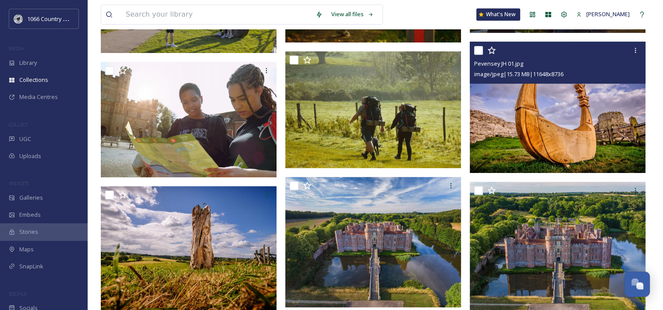
click at [500, 107] on img at bounding box center [558, 108] width 176 height 132
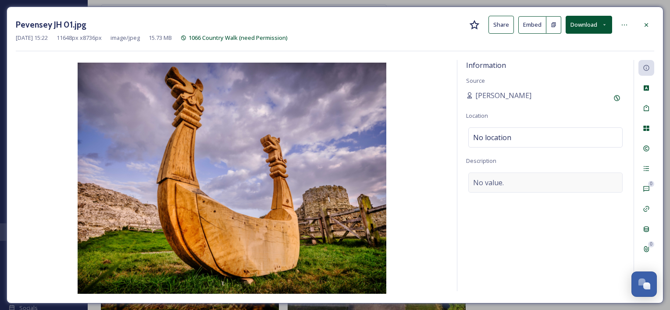
click at [493, 192] on div "No value." at bounding box center [545, 183] width 154 height 20
click at [500, 190] on textarea at bounding box center [545, 209] width 159 height 73
paste textarea "[PERSON_NAME]"
click at [468, 181] on textarea "Credit: [PERSON_NAME]" at bounding box center [545, 209] width 159 height 73
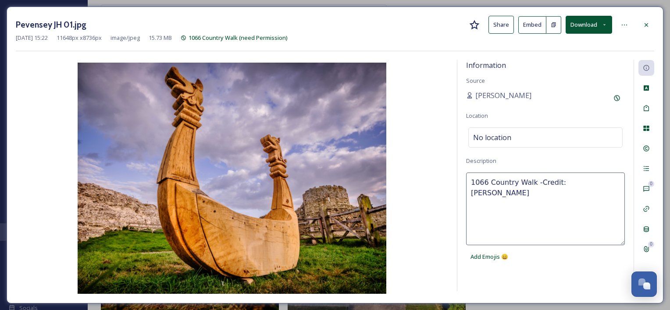
type textarea "1066 Country Walk - Credit: [PERSON_NAME]"
drag, startPoint x: 537, startPoint y: 181, endPoint x: 323, endPoint y: 163, distance: 214.8
click at [329, 165] on div "Information Source [PERSON_NAME] Location No location Description [STREET_ADDRE…" at bounding box center [335, 177] width 638 height 235
click at [500, 272] on div "Information Source [PERSON_NAME] Location No location Description [STREET_ADDRE…" at bounding box center [545, 176] width 176 height 232
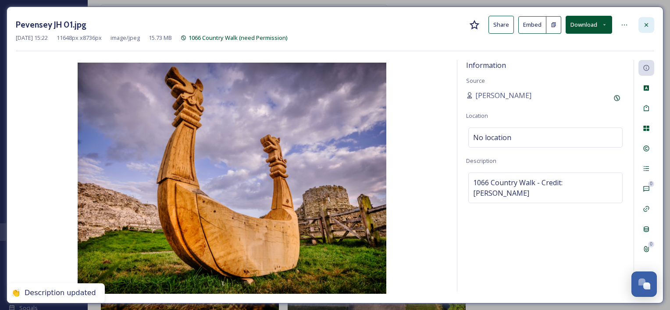
click at [500, 25] on icon at bounding box center [647, 25] width 4 height 4
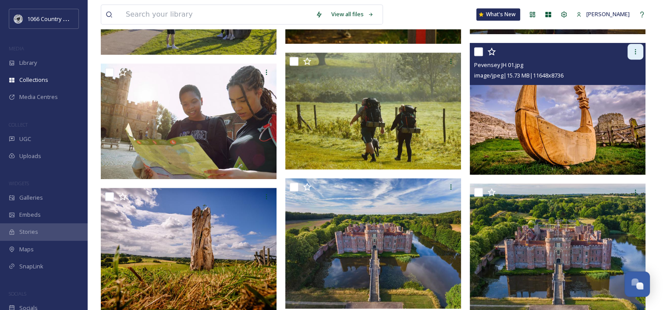
click at [500, 58] on div at bounding box center [636, 52] width 16 height 16
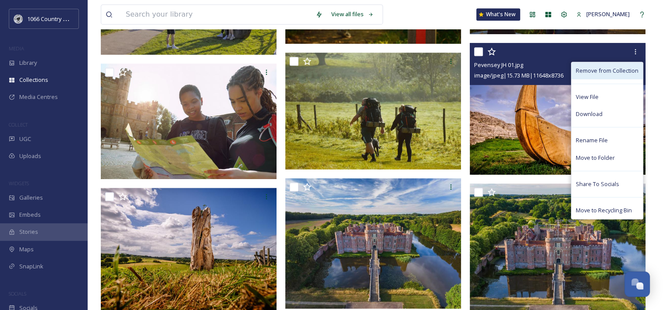
click at [500, 68] on span "Remove from Collection" at bounding box center [607, 71] width 63 height 8
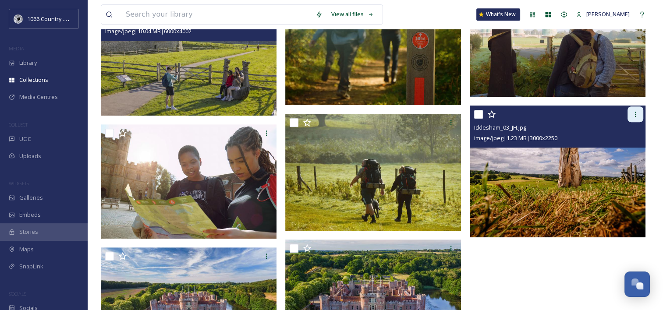
click at [500, 114] on div at bounding box center [636, 115] width 16 height 16
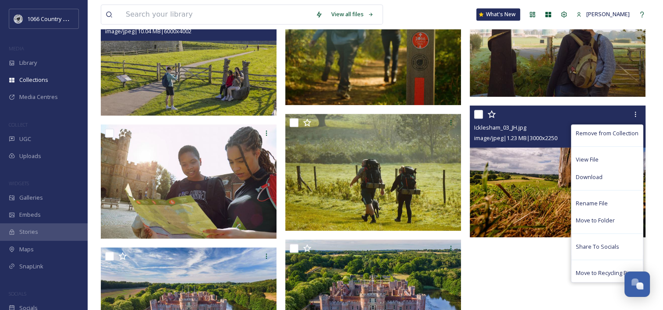
click at [500, 158] on img at bounding box center [558, 172] width 176 height 132
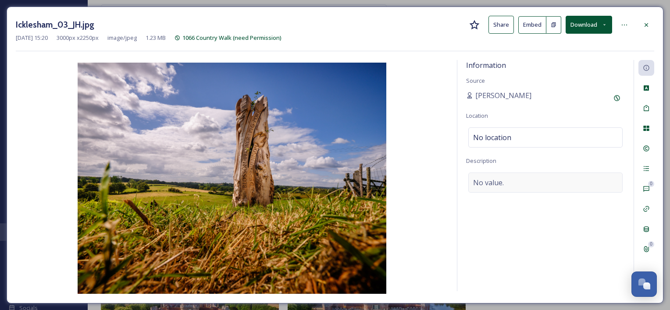
click at [499, 184] on span "No value." at bounding box center [488, 183] width 31 height 11
click at [500, 182] on textarea at bounding box center [545, 209] width 159 height 73
paste textarea "1066 Country Walk -"
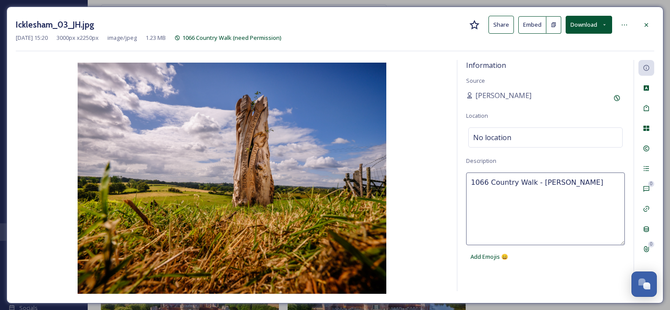
click at [500, 183] on textarea "1066 Country Walk - [PERSON_NAME]" at bounding box center [545, 209] width 159 height 73
type textarea "1066 Country Walk - Credit: [PERSON_NAME]"
click at [500, 263] on div "1066 Country Walk - Credit: [PERSON_NAME] Add Emojis 😄" at bounding box center [545, 219] width 159 height 93
click at [500, 182] on textarea "1066 Country Walk - Credit: [PERSON_NAME]" at bounding box center [545, 209] width 159 height 73
click at [500, 25] on icon at bounding box center [646, 24] width 7 height 7
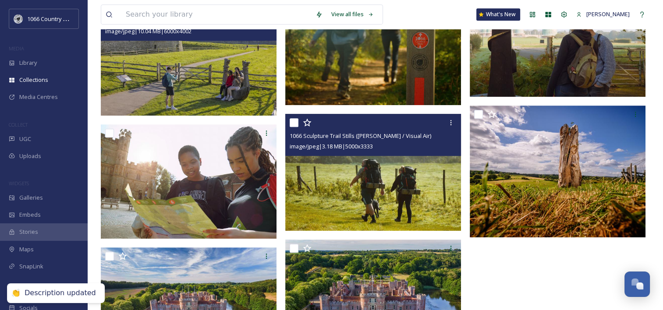
scroll to position [414, 0]
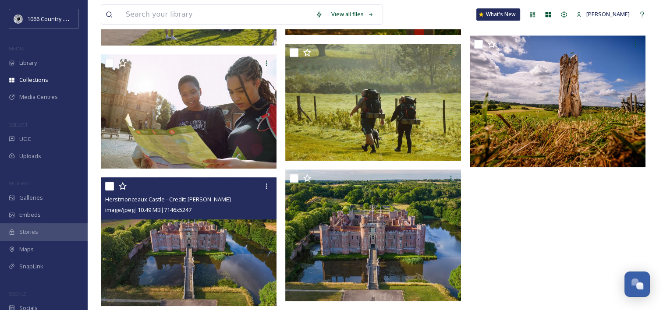
click at [182, 250] on img at bounding box center [189, 242] width 176 height 129
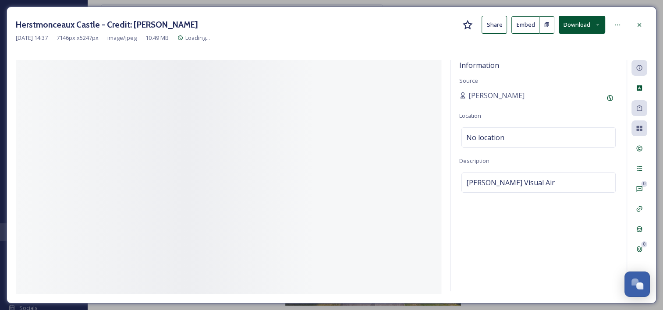
scroll to position [482, 0]
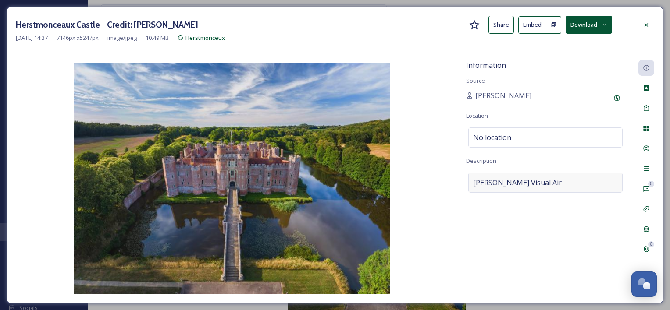
click at [500, 188] on div "[PERSON_NAME] Visual Air" at bounding box center [545, 183] width 154 height 20
click at [470, 182] on textarea "[PERSON_NAME] Visual Air" at bounding box center [545, 209] width 159 height 73
paste textarea "1066 Country Walk - Credit: [PERSON_NAME]"
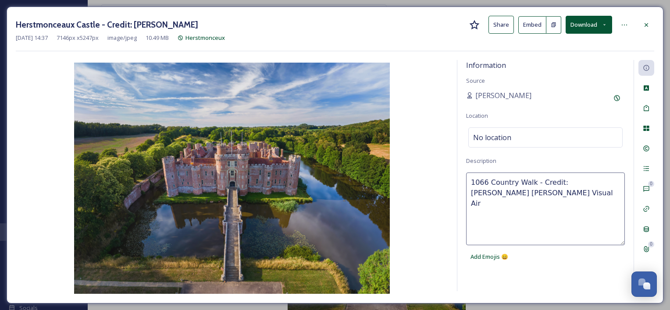
drag, startPoint x: 558, startPoint y: 182, endPoint x: 591, endPoint y: 179, distance: 33.1
click at [500, 179] on textarea "1066 Country Walk - Credit: [PERSON_NAME] [PERSON_NAME] Visual Air" at bounding box center [545, 209] width 159 height 73
type textarea "1066 Country Walk - Credit: [PERSON_NAME] Visual Air"
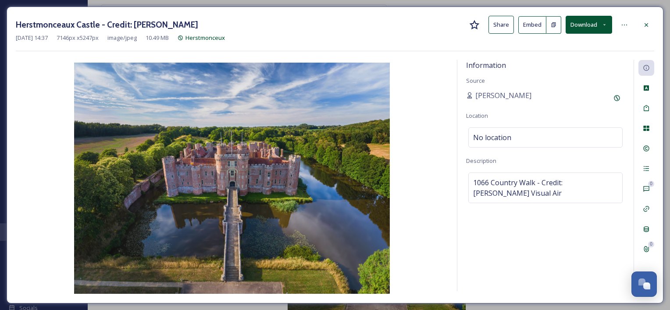
click at [500, 282] on div "Information Source [PERSON_NAME] Location No location Description [STREET_ADDRE…" at bounding box center [545, 176] width 176 height 232
click at [500, 189] on span "1066 Country Walk - Credit: [PERSON_NAME] Visual Air" at bounding box center [545, 188] width 145 height 21
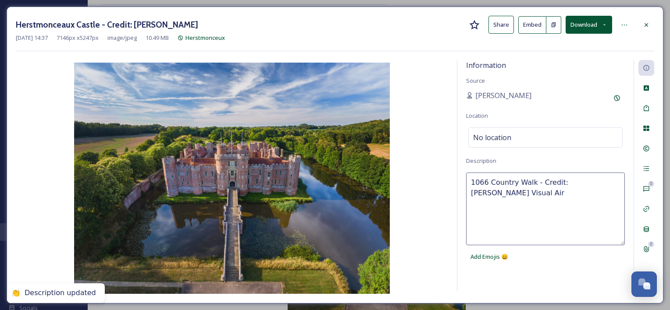
click at [500, 189] on textarea "1066 Country Walk - Credit: [PERSON_NAME] Visual Air" at bounding box center [545, 209] width 159 height 73
click at [500, 27] on div at bounding box center [646, 25] width 16 height 16
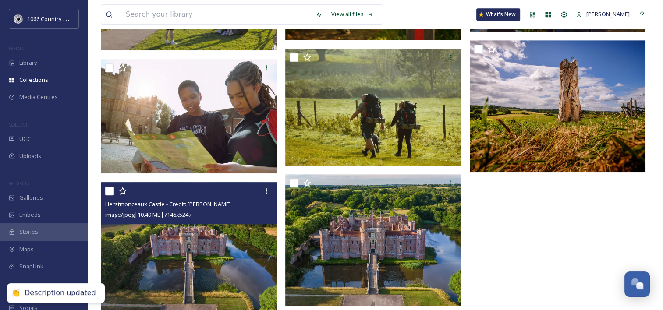
click at [201, 265] on img at bounding box center [189, 246] width 176 height 129
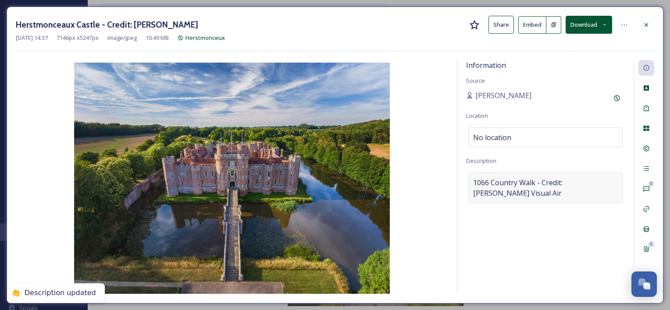
click at [500, 189] on span "1066 Country Walk - Credit: [PERSON_NAME] Visual Air" at bounding box center [545, 188] width 145 height 21
click at [500, 179] on textarea "1066 Country Walk - Credit: [PERSON_NAME] Visual Air" at bounding box center [545, 209] width 159 height 73
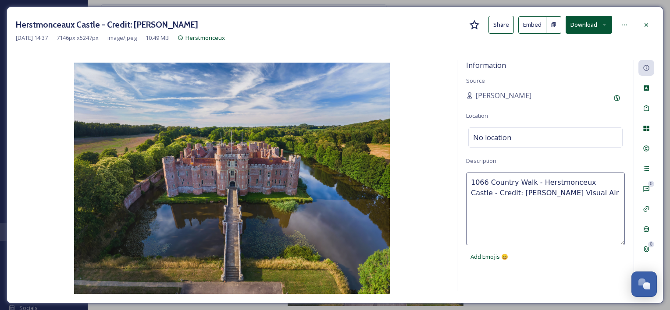
type textarea "1066 Country Walk - Herstmonceux Castle - Credit: [PERSON_NAME] Visual Air"
click at [500, 216] on textarea "1066 Country Walk - Herstmonceux Castle - Credit: [PERSON_NAME] Visual Air" at bounding box center [545, 209] width 159 height 73
click at [500, 25] on icon at bounding box center [646, 24] width 7 height 7
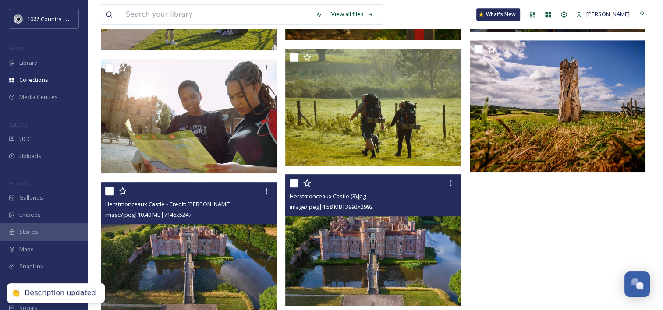
click at [374, 232] on img at bounding box center [373, 241] width 176 height 132
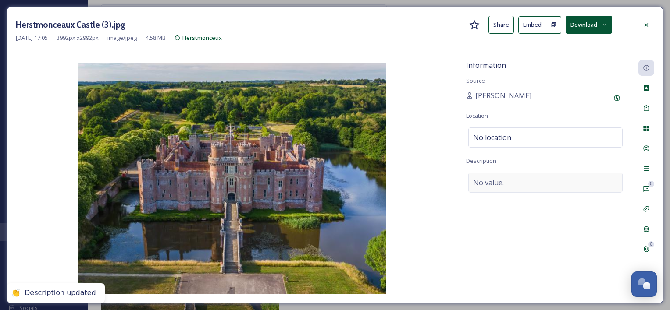
click at [495, 191] on div "No value." at bounding box center [545, 183] width 154 height 20
click at [500, 188] on textarea at bounding box center [545, 209] width 159 height 73
paste textarea "1066 Country Walk - Herstmonceux Castle - Credit: [PERSON_NAME] Visual Air"
type textarea "1066 Country Walk - Herstmonceux Castle - Credit: [PERSON_NAME] Visual Air"
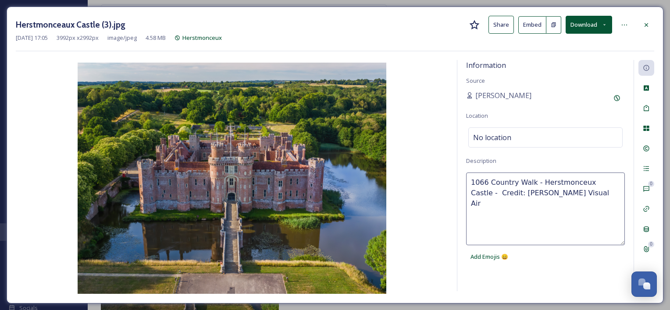
click at [500, 278] on div "Information Source [PERSON_NAME] Location No location Description [STREET_ADDRE…" at bounding box center [545, 176] width 176 height 232
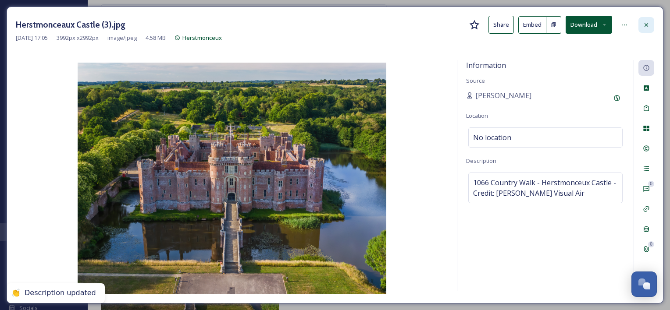
click at [500, 26] on icon at bounding box center [646, 24] width 7 height 7
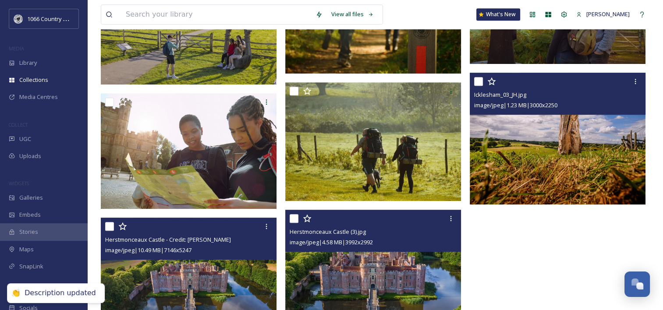
scroll to position [394, 0]
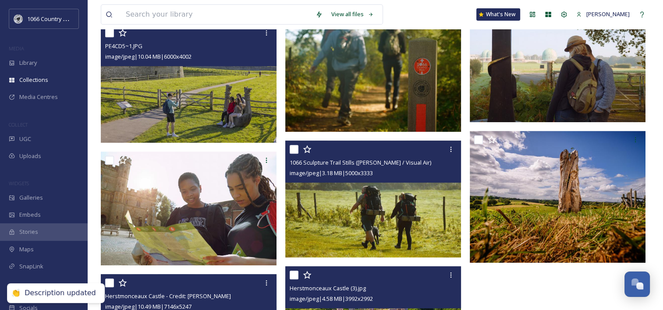
click at [318, 217] on img at bounding box center [373, 200] width 176 height 118
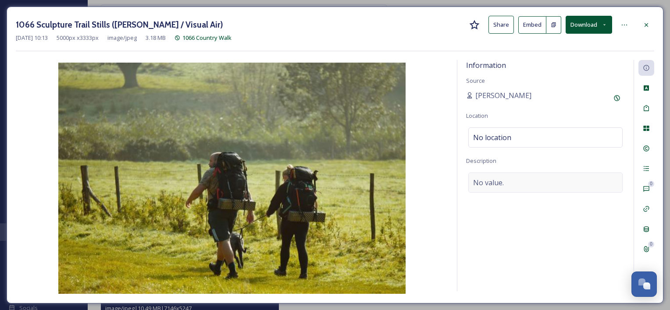
click at [500, 181] on span "No value." at bounding box center [488, 183] width 31 height 11
click at [486, 187] on textarea at bounding box center [545, 209] width 159 height 73
paste textarea "1066 Country Walk - Herstmonceux Castle - Credit: [PERSON_NAME] Visual Air"
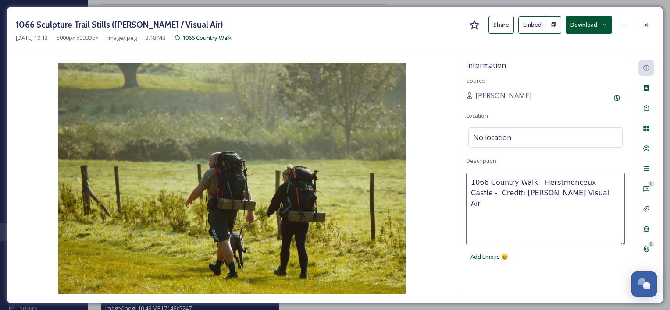
drag, startPoint x: 536, startPoint y: 182, endPoint x: 658, endPoint y: 178, distance: 121.5
click at [500, 178] on div "1066 Sculpture Trail Stills ([PERSON_NAME] / Visual Air) Share Embed Download […" at bounding box center [335, 155] width 657 height 297
type textarea "1066 Country Walk - Credit: [PERSON_NAME] Visual Air"
click at [500, 28] on icon at bounding box center [646, 24] width 7 height 7
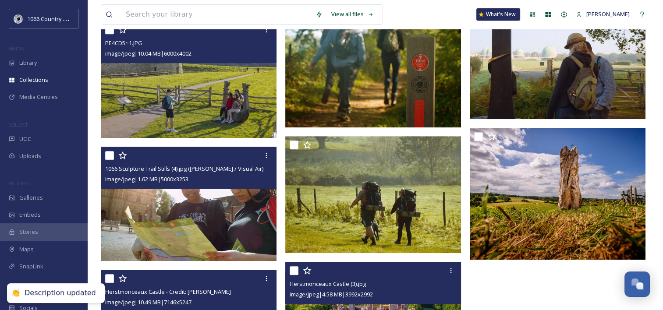
click at [207, 223] on img at bounding box center [189, 204] width 176 height 114
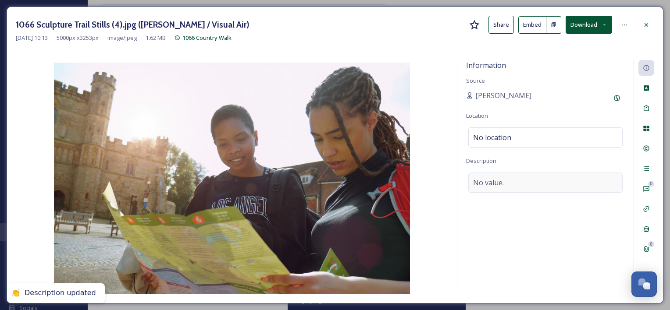
click at [500, 188] on div "No value." at bounding box center [545, 183] width 154 height 20
click at [484, 193] on textarea at bounding box center [545, 209] width 159 height 73
paste textarea "1066 Country Walk - Credit: [PERSON_NAME] Visual Air"
type textarea "1066 Country Walk - Credit: [PERSON_NAME] Visual Air"
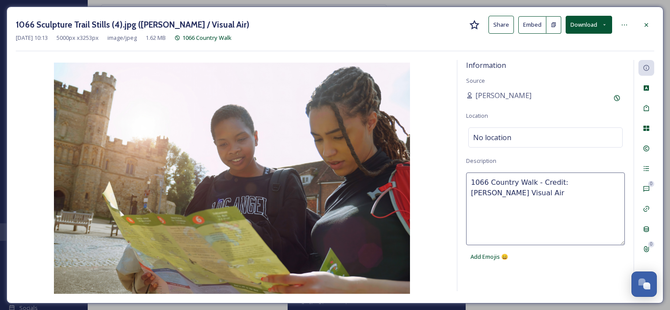
click at [500, 283] on div "Information Source [PERSON_NAME] Location No location Description 1066 Country …" at bounding box center [545, 176] width 176 height 232
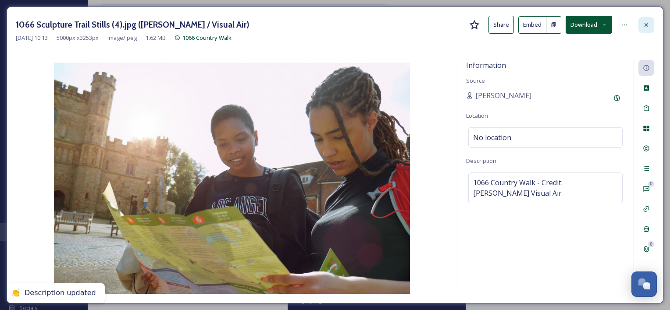
click at [500, 31] on div at bounding box center [646, 25] width 16 height 16
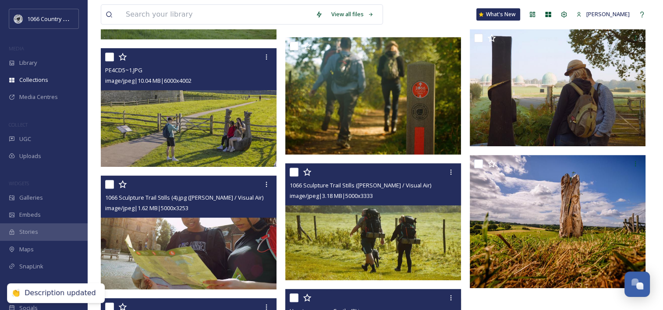
scroll to position [307, 0]
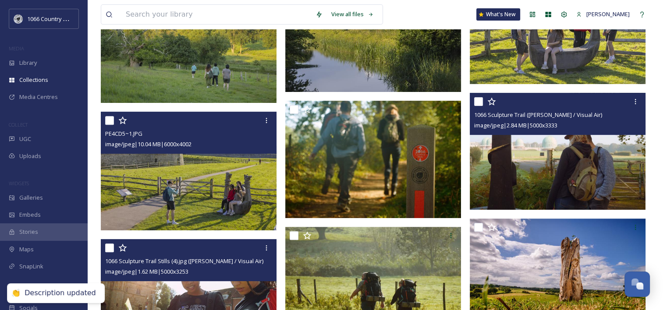
click at [500, 168] on img at bounding box center [558, 152] width 176 height 118
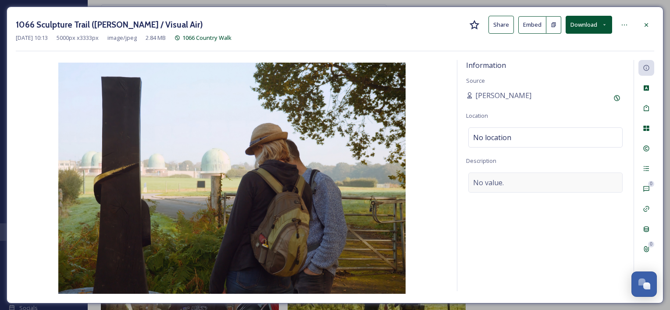
click at [492, 184] on span "No value." at bounding box center [488, 183] width 31 height 11
click at [500, 186] on textarea at bounding box center [545, 209] width 159 height 73
paste textarea "1066 Country Walk - Credit: [PERSON_NAME] Visual Air"
type textarea "1066 Country Walk - Credit: [PERSON_NAME] Visual Air"
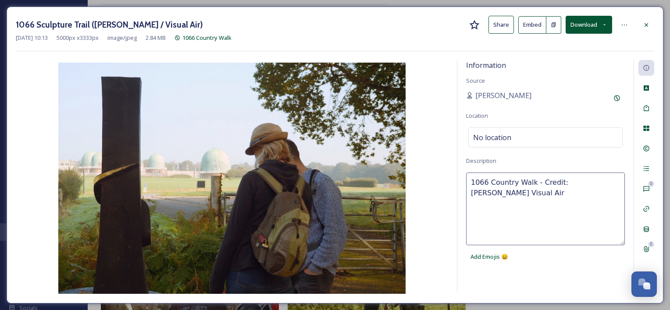
click at [500, 267] on div "Information Source [PERSON_NAME] Location No location Description 1066 Country …" at bounding box center [545, 176] width 176 height 232
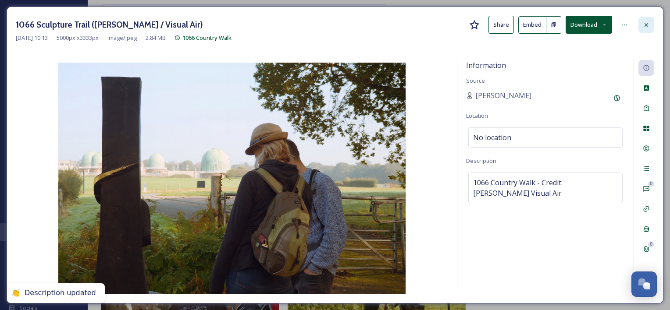
click at [500, 22] on icon at bounding box center [646, 24] width 7 height 7
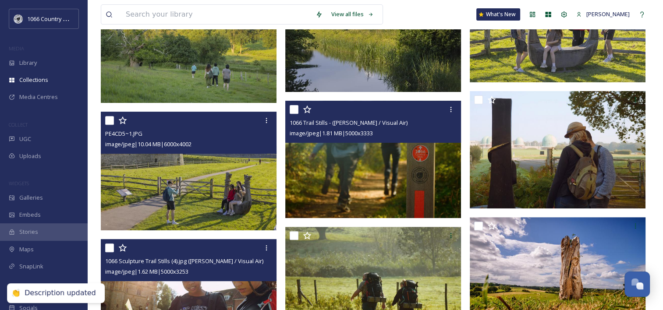
click at [392, 182] on img at bounding box center [373, 160] width 176 height 118
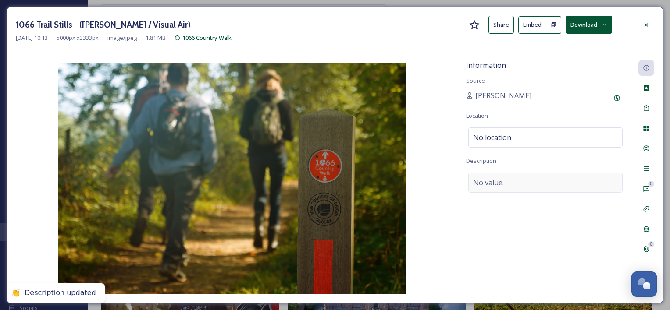
click at [500, 182] on span "No value." at bounding box center [488, 183] width 31 height 11
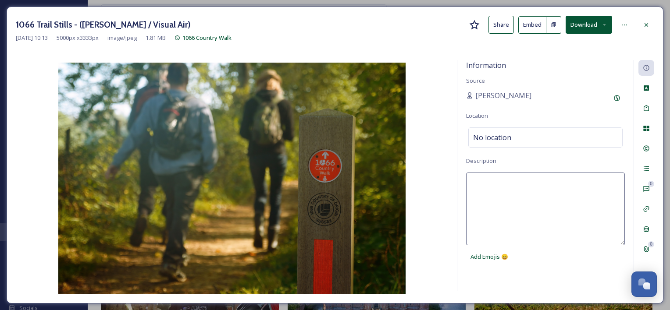
click at [500, 187] on textarea at bounding box center [545, 209] width 159 height 73
paste textarea "1066 Country Walk - Credit: [PERSON_NAME] Visual Air"
type textarea "1066 Country Walk - Credit: [PERSON_NAME] Visual Air"
click at [500, 285] on div "Information Source [PERSON_NAME] Location No location Description 1066 Country …" at bounding box center [545, 176] width 176 height 232
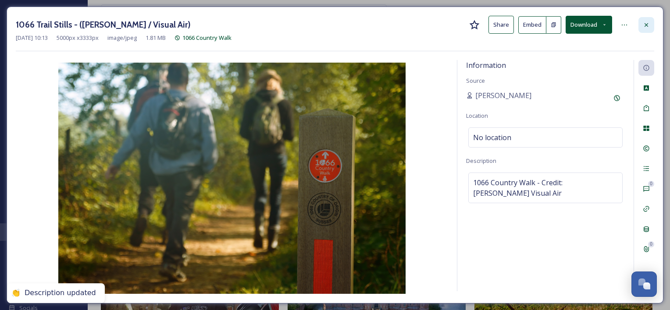
click at [500, 26] on icon at bounding box center [646, 24] width 7 height 7
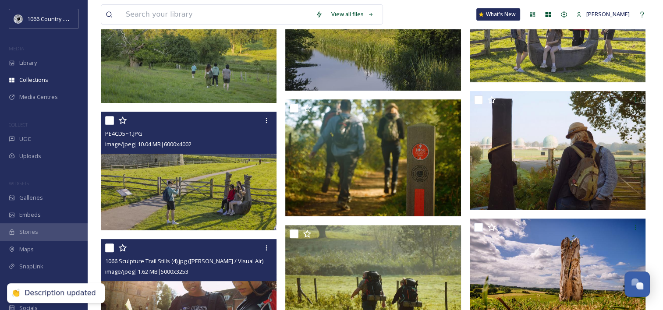
click at [195, 196] on img at bounding box center [190, 171] width 178 height 119
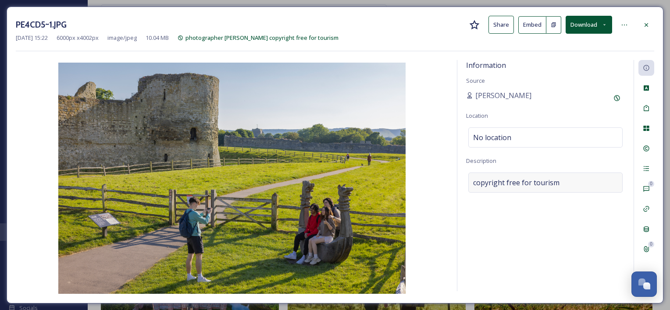
click at [481, 182] on span "copyright free for tourism" at bounding box center [516, 183] width 86 height 11
click at [470, 183] on textarea "copyright free for tourism" at bounding box center [545, 209] width 159 height 73
paste textarea "1066 Country Walk - Credit: [PERSON_NAME] Visual Air"
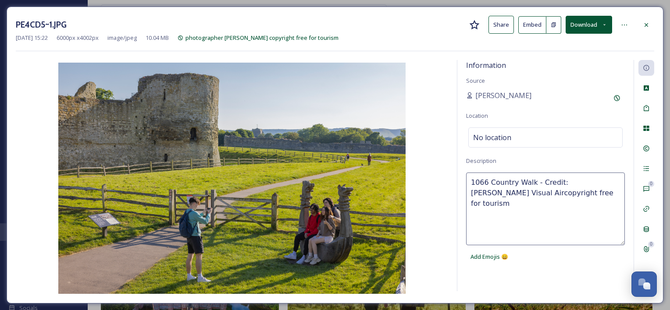
drag, startPoint x: 531, startPoint y: 177, endPoint x: 481, endPoint y: 198, distance: 54.4
click at [481, 198] on textarea "1066 Country Walk - Credit: [PERSON_NAME] Visual Aircopyright free for tourism" at bounding box center [545, 209] width 159 height 73
type textarea "1066 Country Walk - [GEOGRAPHIC_DATA] - copyright free for tourism"
click at [500, 22] on div at bounding box center [646, 25] width 16 height 16
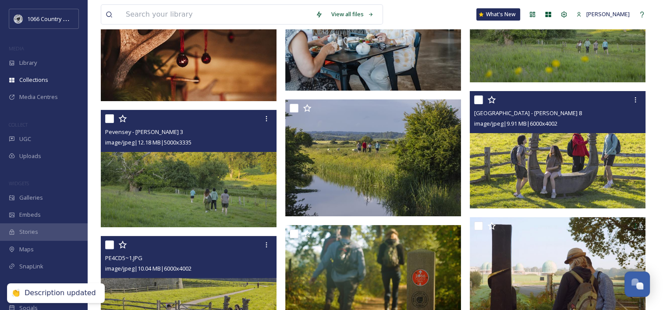
scroll to position [175, 0]
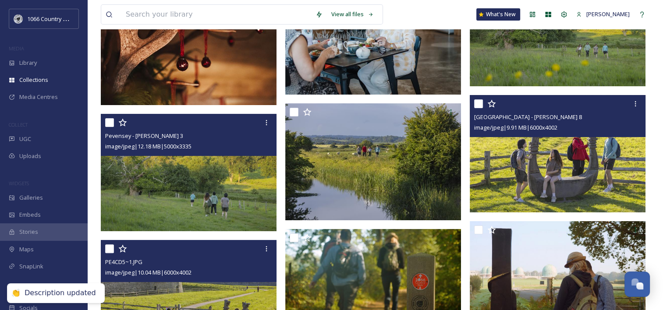
click at [500, 150] on img at bounding box center [558, 154] width 176 height 118
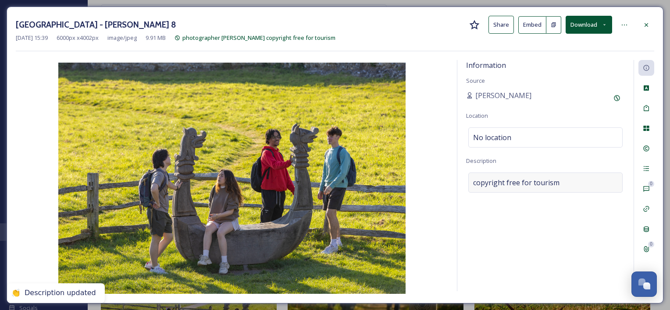
click at [500, 189] on div "copyright free for tourism" at bounding box center [545, 183] width 154 height 20
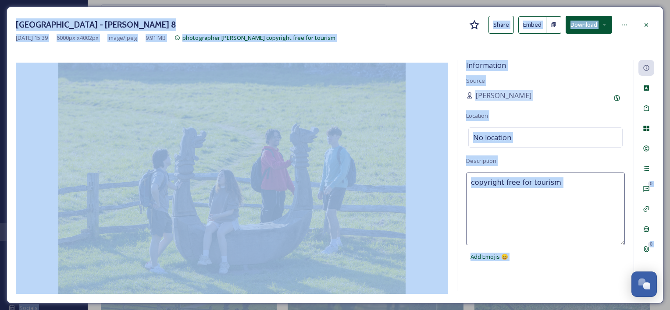
click at [500, 191] on textarea "copyright free for tourism" at bounding box center [545, 209] width 159 height 73
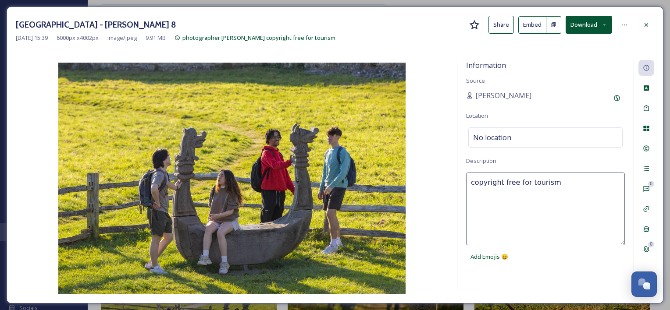
paste textarea "1066 Country Walk - [GEOGRAPHIC_DATA] -"
type textarea "1066 Country Walk - [GEOGRAPHIC_DATA] - copyright free for tourism"
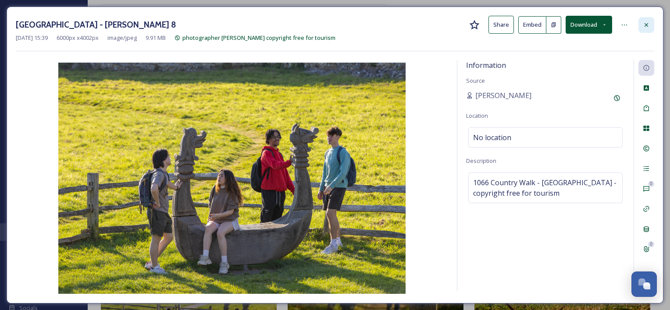
click at [500, 23] on icon at bounding box center [647, 25] width 4 height 4
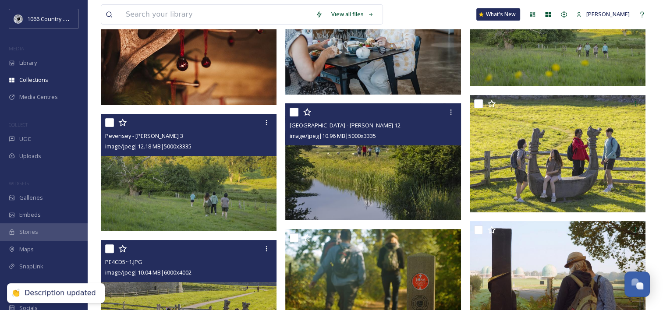
click at [389, 182] on img at bounding box center [373, 162] width 176 height 118
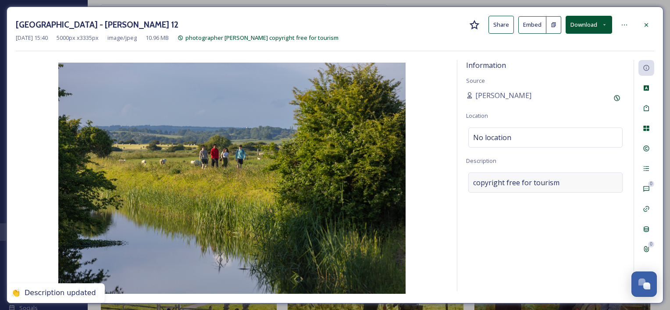
drag, startPoint x: 491, startPoint y: 192, endPoint x: 510, endPoint y: 186, distance: 19.8
click at [491, 192] on div "Information Source [PERSON_NAME] Location No location Description copyright fre…" at bounding box center [545, 176] width 176 height 232
click at [500, 183] on span "copyright free for tourism" at bounding box center [516, 183] width 86 height 11
click at [500, 200] on textarea "copyright free for tourism" at bounding box center [545, 209] width 159 height 73
paste textarea "1066 Country Walk - [GEOGRAPHIC_DATA] -"
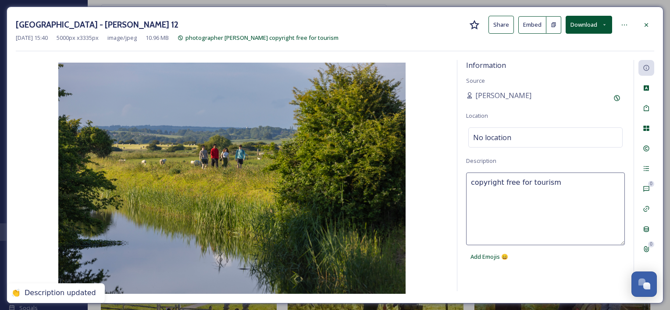
type textarea "1066 Country Walk - [GEOGRAPHIC_DATA] - copyright free for tourism"
click at [500, 278] on div "Information Source [PERSON_NAME] Location No location Description 1066 Country …" at bounding box center [545, 176] width 176 height 232
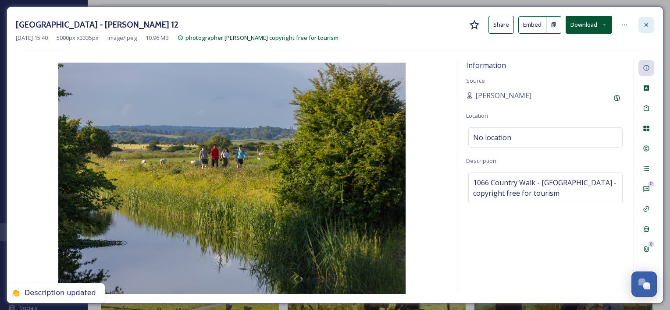
click at [500, 24] on icon at bounding box center [646, 24] width 7 height 7
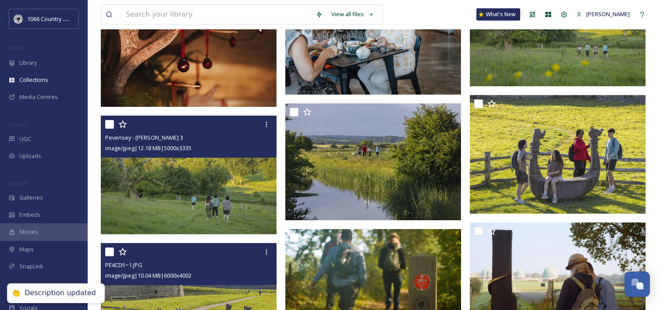
click at [228, 168] on img at bounding box center [190, 175] width 178 height 119
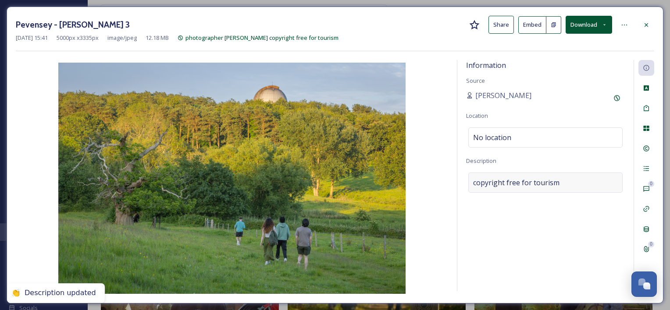
click at [500, 180] on span "copyright free for tourism" at bounding box center [516, 183] width 86 height 11
click at [500, 189] on textarea "copyright free for tourism" at bounding box center [545, 209] width 159 height 73
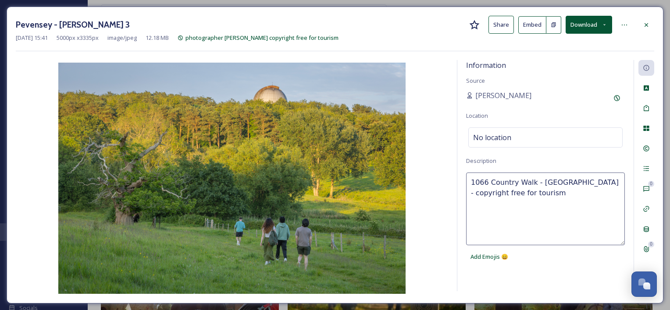
type textarea "1066 Country Walk - [GEOGRAPHIC_DATA] - copyright free for tourism"
click at [500, 263] on div "1066 Country Walk - [GEOGRAPHIC_DATA] - copyright free for tourism Add Emojis 😄" at bounding box center [545, 219] width 159 height 93
click at [500, 157] on div "Information Source [PERSON_NAME] Location No location Description 1066 Country …" at bounding box center [545, 176] width 176 height 232
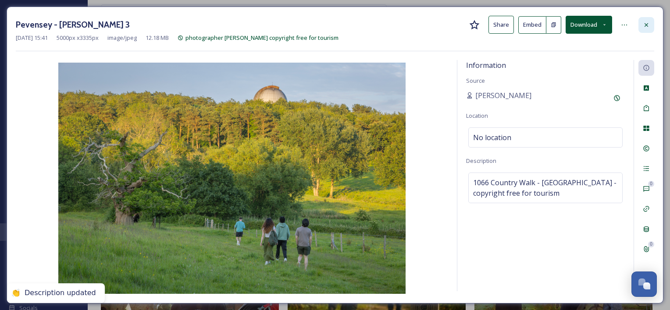
click at [500, 26] on icon at bounding box center [647, 25] width 4 height 4
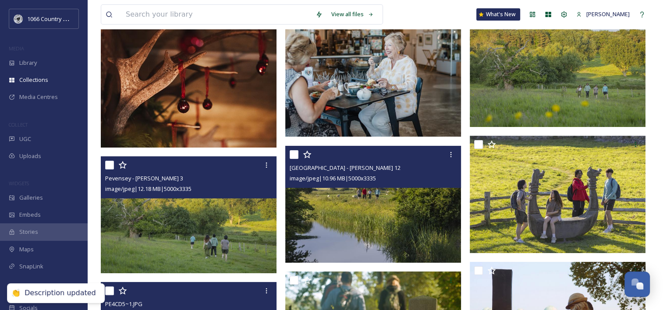
scroll to position [87, 0]
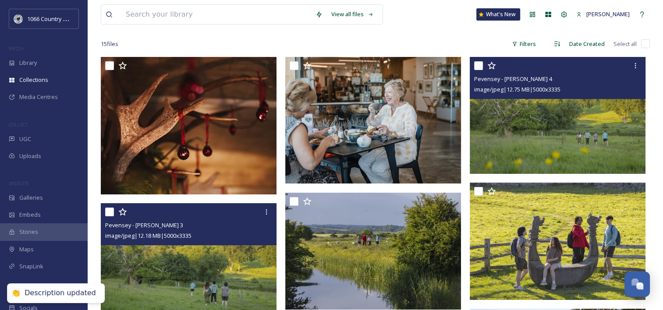
click at [500, 146] on img at bounding box center [558, 116] width 176 height 118
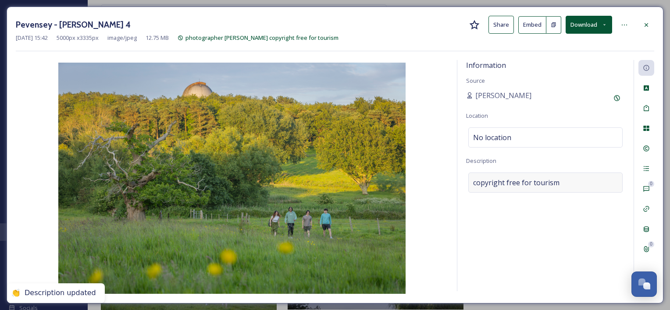
click at [500, 181] on span "copyright free for tourism" at bounding box center [516, 183] width 86 height 11
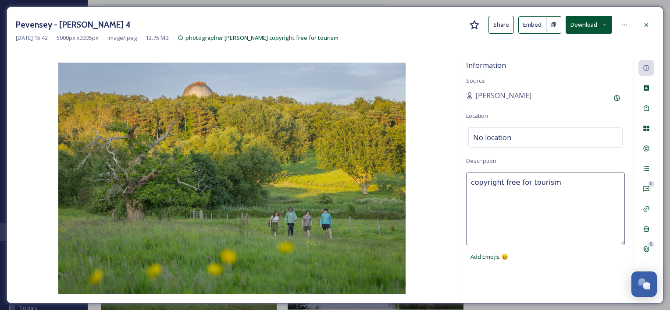
click at [500, 183] on textarea "copyright free for tourism" at bounding box center [545, 209] width 159 height 73
paste textarea "1066 Country Walk - [GEOGRAPHIC_DATA] -"
type textarea "1066 Country Walk - [GEOGRAPHIC_DATA] - copyright free for tourism"
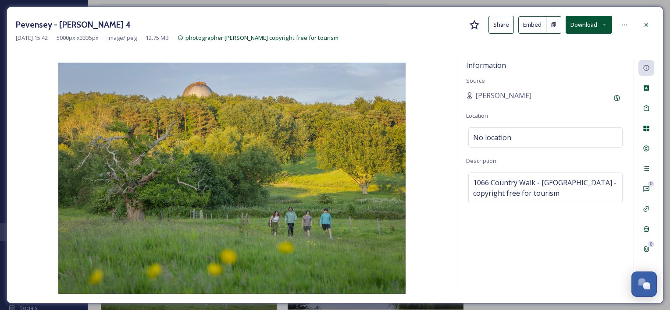
click at [500, 265] on div "Information Source [PERSON_NAME] Location No location Description 1066 Country …" at bounding box center [545, 176] width 176 height 232
click at [500, 269] on div "Information Source [PERSON_NAME] Location No location Description 1066 Country …" at bounding box center [545, 176] width 176 height 232
click at [500, 25] on icon at bounding box center [646, 24] width 7 height 7
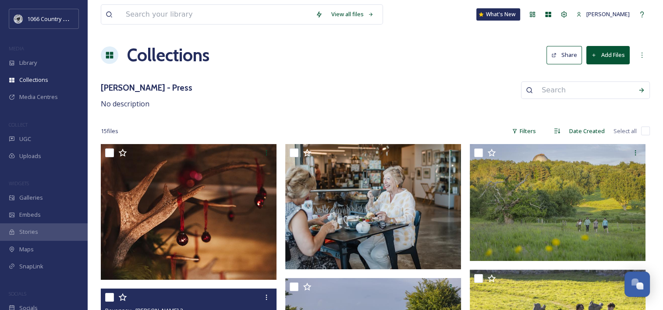
click at [500, 58] on button "Add Files" at bounding box center [608, 55] width 43 height 18
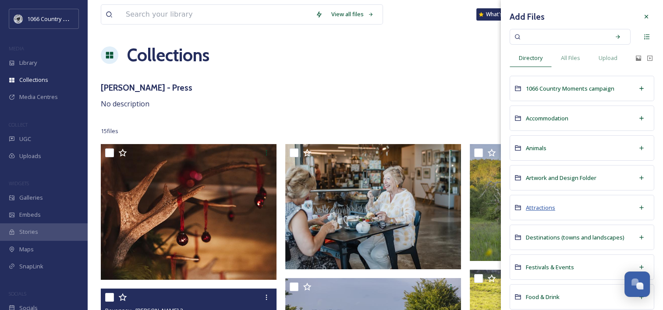
click at [500, 206] on span "Attractions" at bounding box center [540, 208] width 29 height 8
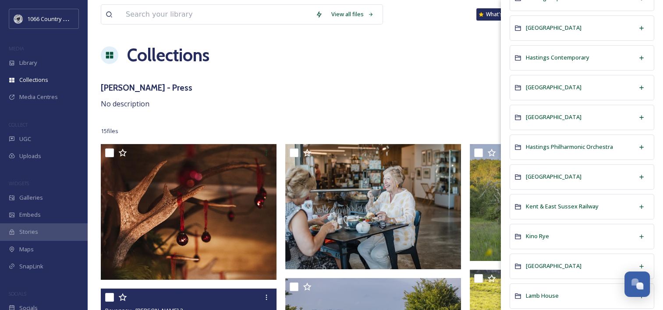
scroll to position [833, 0]
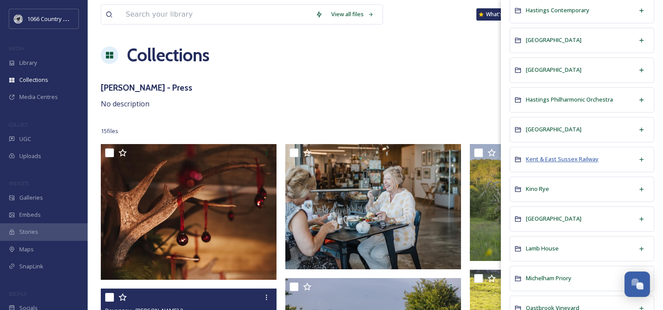
click at [500, 155] on span "Kent & East Sussex Railway" at bounding box center [562, 159] width 73 height 8
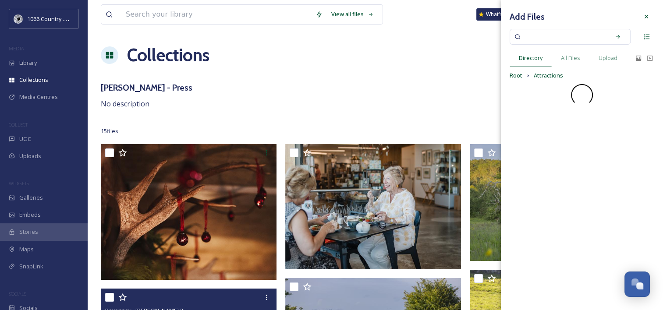
scroll to position [0, 0]
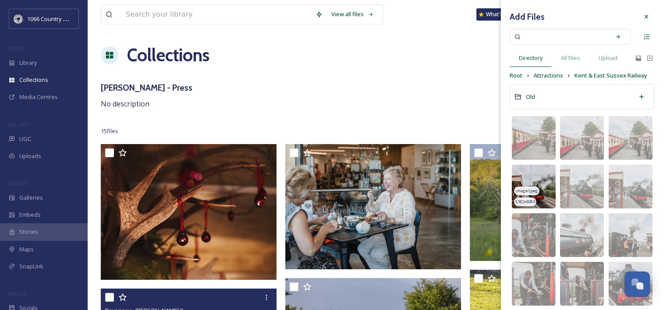
click at [500, 179] on img at bounding box center [534, 187] width 44 height 44
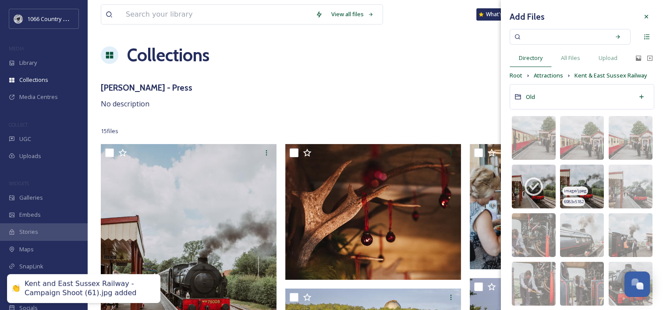
click at [500, 172] on img at bounding box center [582, 187] width 44 height 44
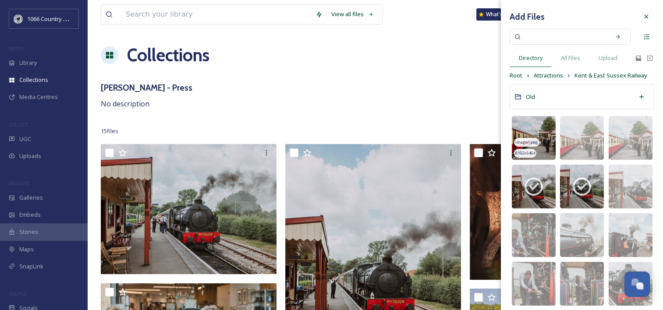
click at [500, 133] on img at bounding box center [534, 138] width 44 height 44
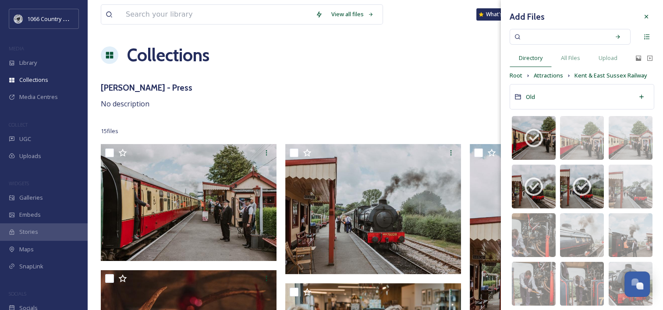
click at [443, 100] on div "[PERSON_NAME] - Press No description" at bounding box center [375, 96] width 549 height 28
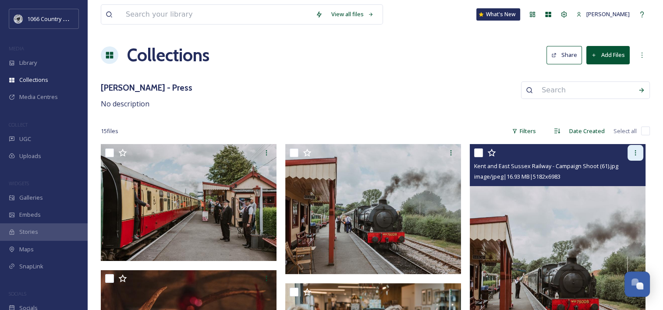
click at [500, 155] on div at bounding box center [636, 153] width 16 height 16
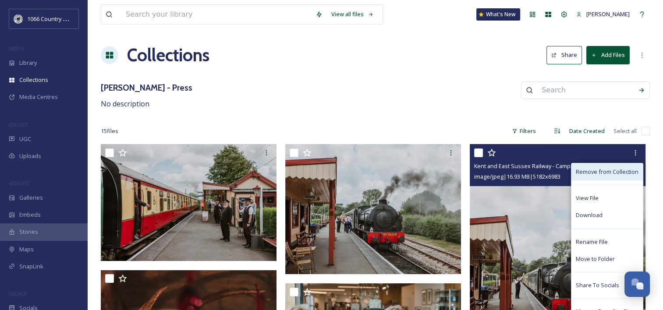
click at [500, 172] on span "Remove from Collection" at bounding box center [607, 172] width 63 height 8
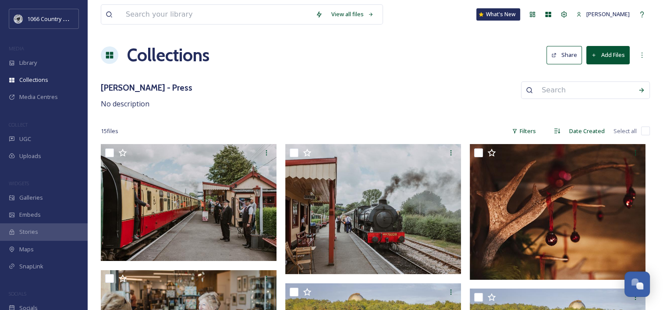
click at [500, 52] on button "Share" at bounding box center [565, 55] width 36 height 18
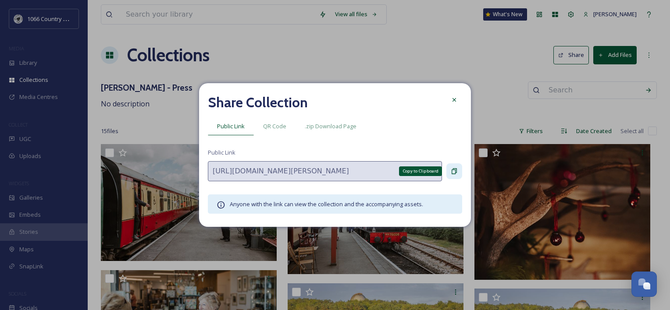
click at [454, 172] on icon at bounding box center [454, 171] width 7 height 7
click at [454, 103] on icon at bounding box center [454, 99] width 7 height 7
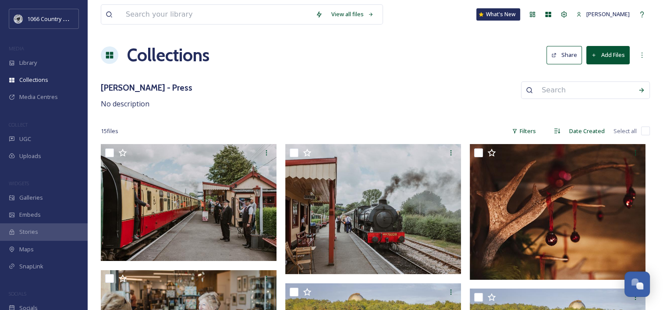
click at [500, 52] on button "Share" at bounding box center [565, 55] width 36 height 18
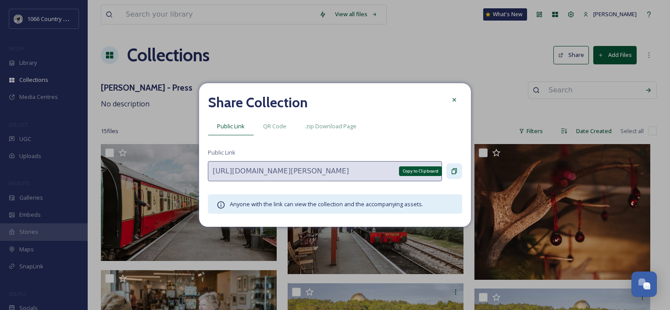
click at [455, 174] on icon at bounding box center [454, 172] width 5 height 6
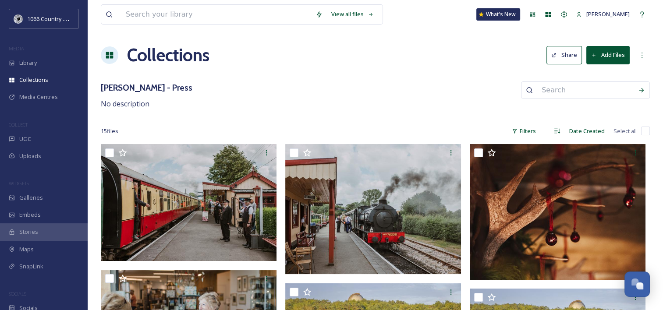
click at [500, 54] on button "Add Files" at bounding box center [608, 55] width 43 height 18
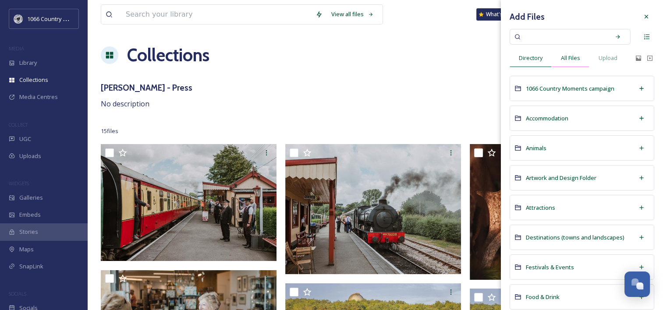
click at [500, 61] on span "All Files" at bounding box center [570, 58] width 19 height 8
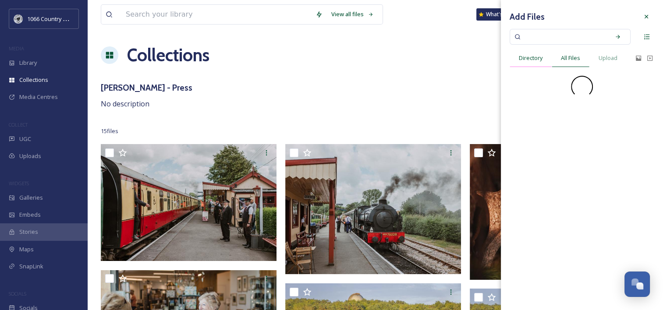
click at [500, 61] on span "Directory" at bounding box center [531, 58] width 24 height 8
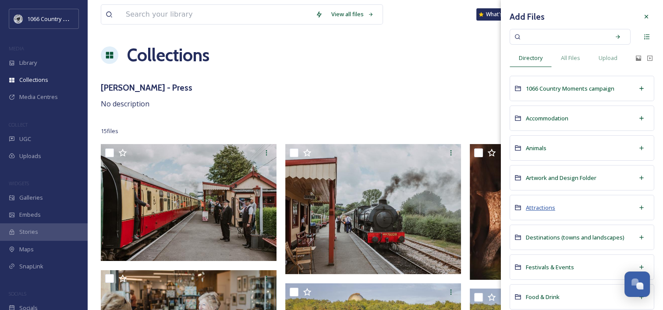
click at [500, 207] on span "Attractions" at bounding box center [540, 208] width 29 height 8
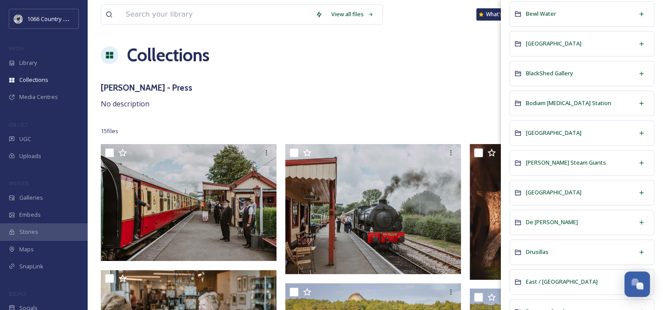
scroll to position [175, 0]
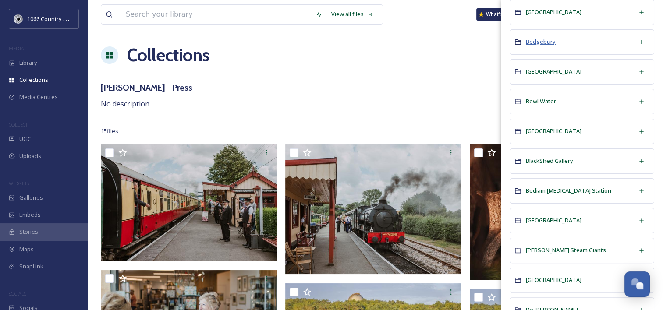
click at [500, 40] on span "Bedgebury" at bounding box center [541, 42] width 30 height 8
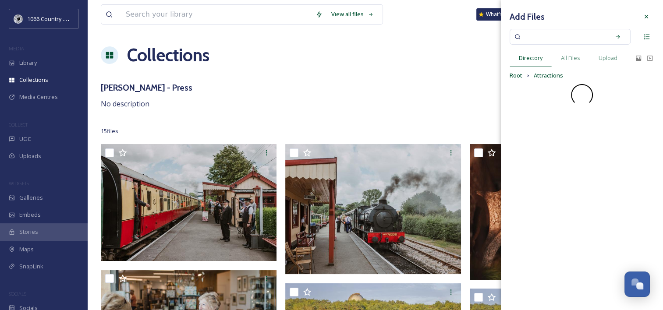
scroll to position [0, 0]
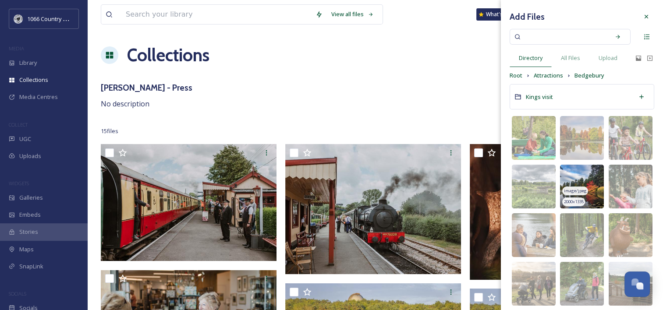
click at [500, 177] on img at bounding box center [582, 187] width 44 height 44
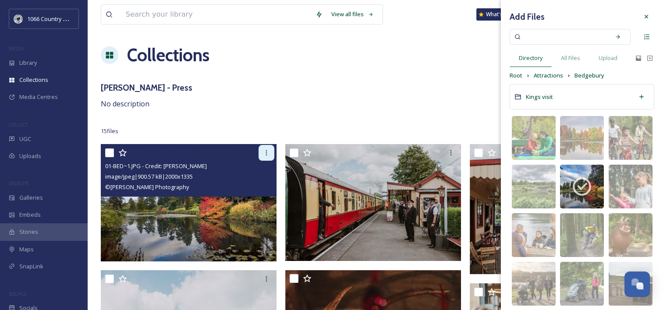
click at [269, 157] on div at bounding box center [267, 153] width 16 height 16
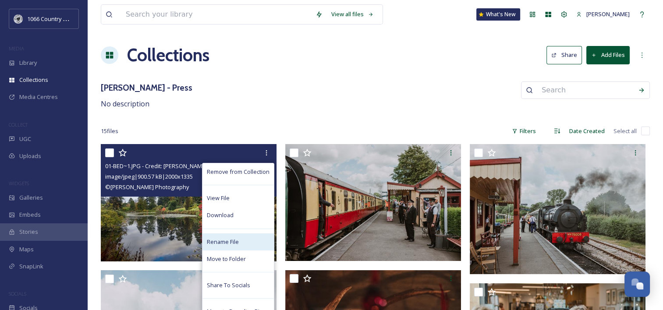
click at [232, 244] on span "Rename File" at bounding box center [223, 242] width 32 height 8
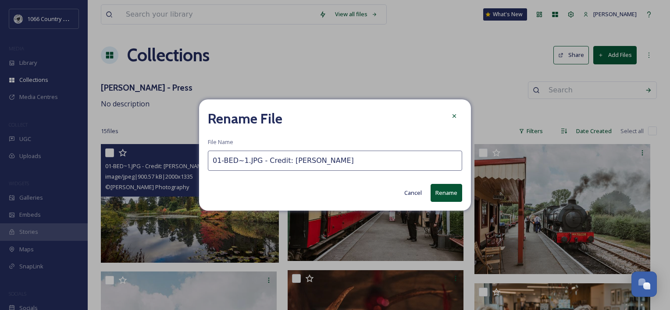
drag, startPoint x: 256, startPoint y: 161, endPoint x: 0, endPoint y: 131, distance: 257.8
click at [35, 147] on div "Rename File File Name 01-BED~1.JPG - Credit: [PERSON_NAME] Cancel Rename" at bounding box center [335, 155] width 670 height 310
type input "Bedgebury National Pinetume - Credit: [PERSON_NAME]"
click at [440, 197] on button "Rename" at bounding box center [447, 193] width 32 height 18
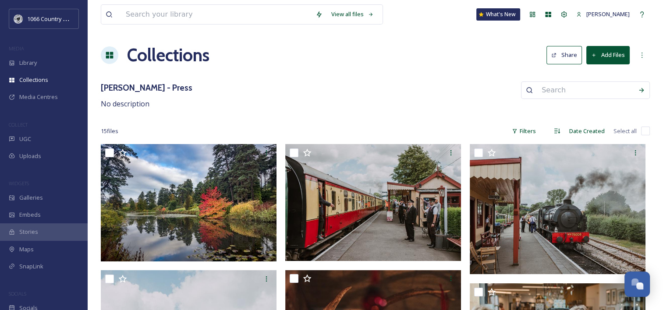
click at [500, 58] on button "Add Files" at bounding box center [608, 55] width 43 height 18
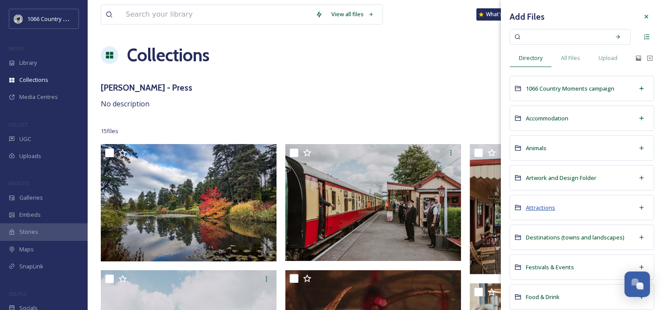
click at [500, 206] on span "Attractions" at bounding box center [540, 208] width 29 height 8
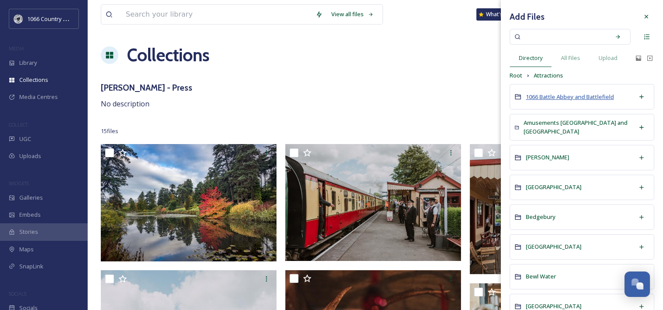
click at [500, 99] on span "1066 Battle Abbey and Battlefield" at bounding box center [570, 97] width 88 height 8
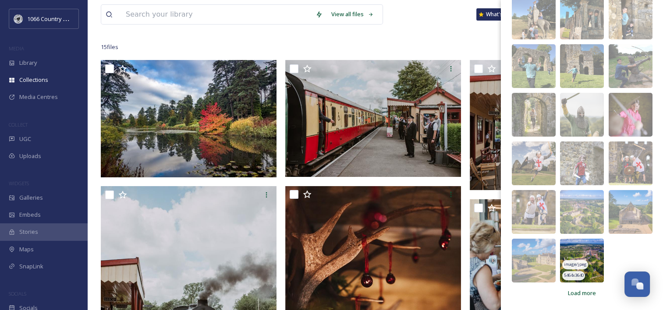
scroll to position [88, 0]
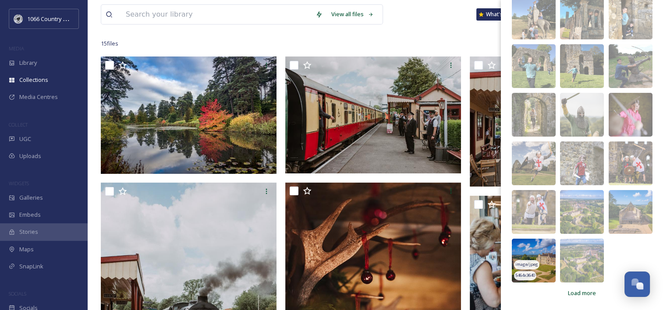
click at [500, 252] on img at bounding box center [534, 261] width 44 height 44
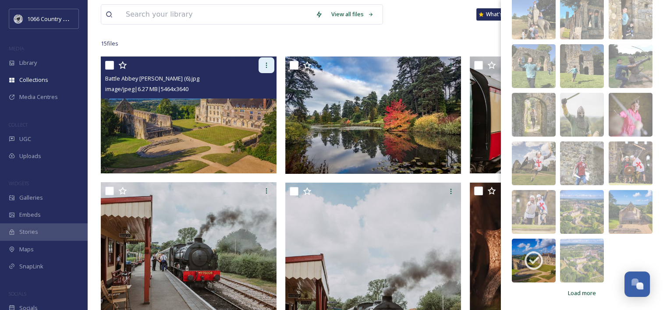
click at [265, 65] on icon at bounding box center [266, 65] width 7 height 7
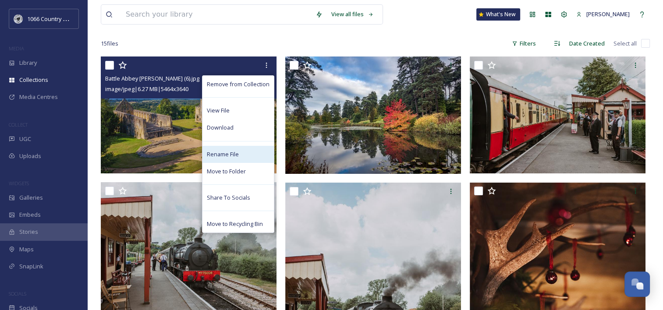
click at [237, 155] on span "Rename File" at bounding box center [223, 154] width 32 height 8
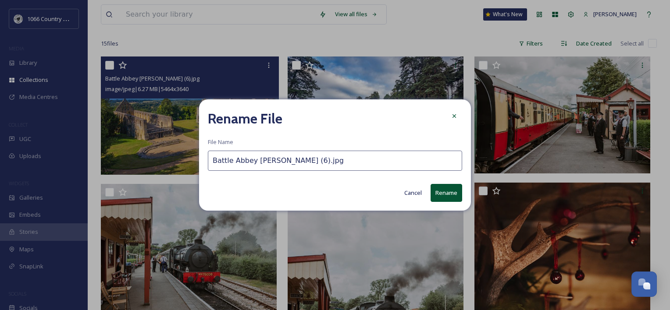
click at [254, 163] on input "Battle Abbey [PERSON_NAME] (6).jpg" at bounding box center [335, 161] width 254 height 20
type input "Battle Abbey - Credit: [PERSON_NAME] (6).jpg"
click at [442, 190] on button "Rename" at bounding box center [447, 193] width 32 height 18
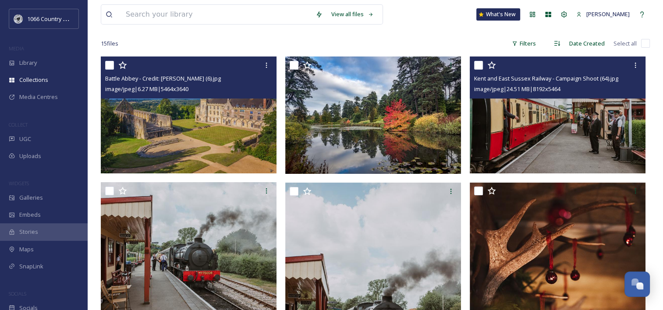
scroll to position [0, 0]
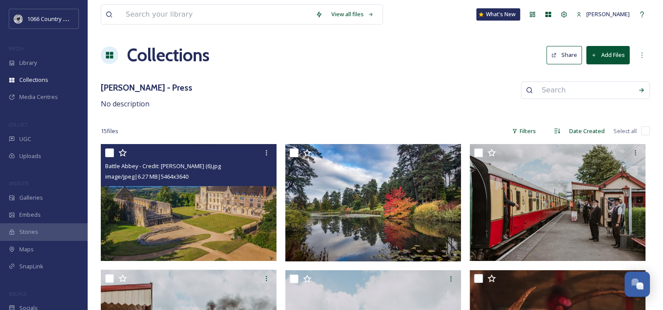
click at [500, 58] on button "Add Files" at bounding box center [608, 55] width 43 height 18
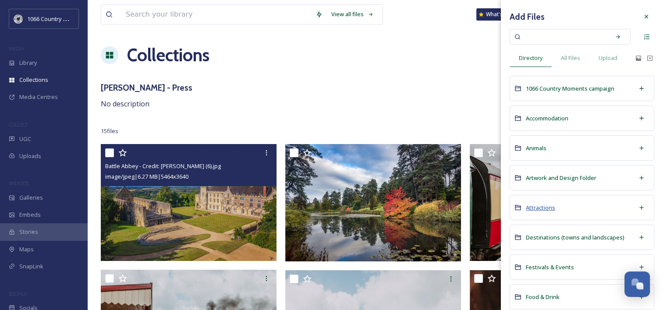
click at [500, 207] on span "Attractions" at bounding box center [540, 208] width 29 height 8
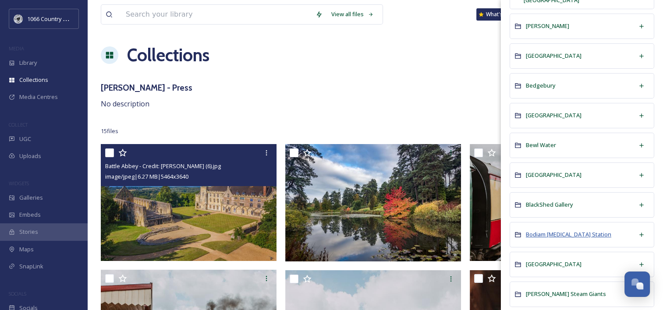
scroll to position [175, 0]
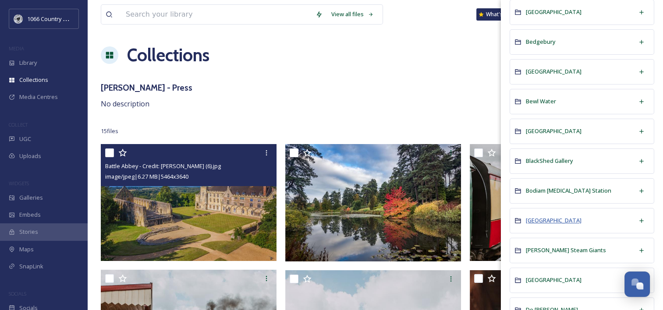
click at [500, 218] on span "[GEOGRAPHIC_DATA]" at bounding box center [554, 221] width 56 height 8
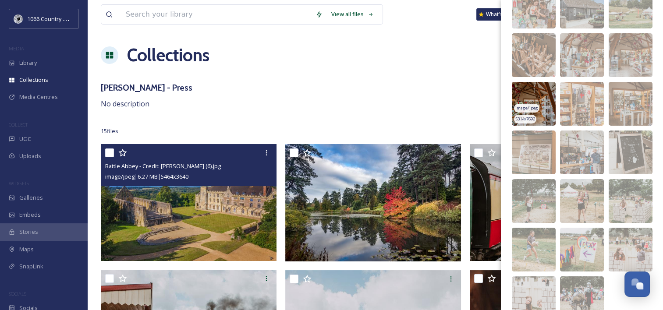
scroll to position [170, 0]
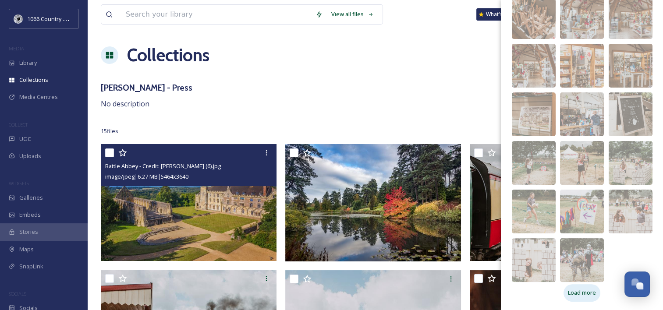
click at [500, 291] on span "Load more" at bounding box center [582, 293] width 28 height 8
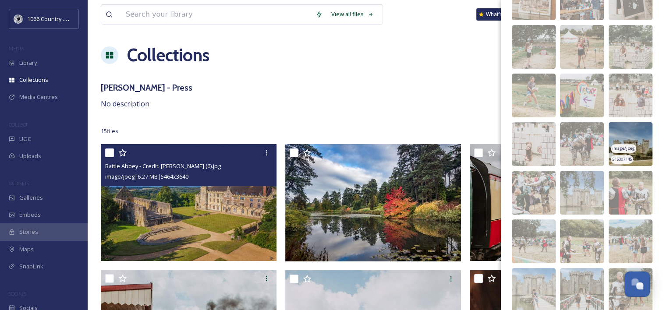
scroll to position [301, 0]
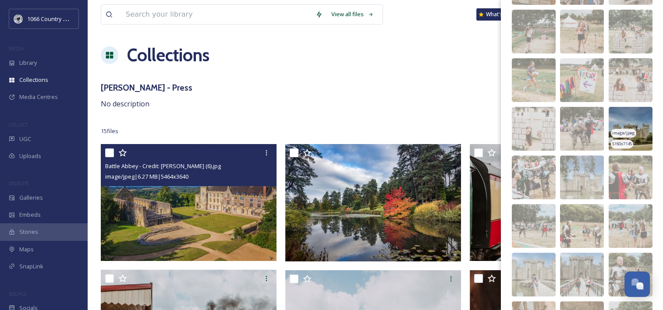
click at [500, 123] on img at bounding box center [631, 129] width 44 height 44
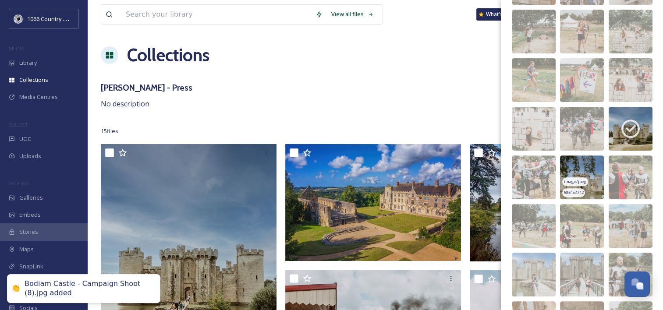
click at [500, 165] on img at bounding box center [582, 178] width 44 height 44
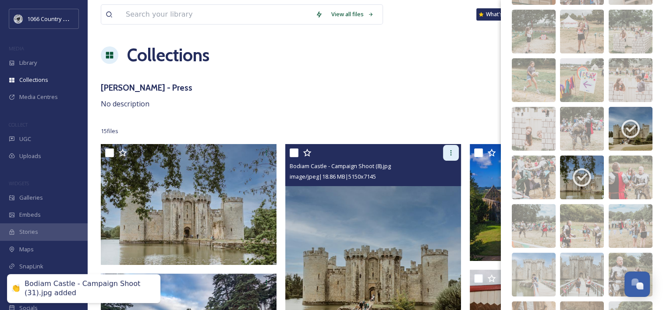
click at [450, 154] on icon at bounding box center [451, 153] width 7 height 7
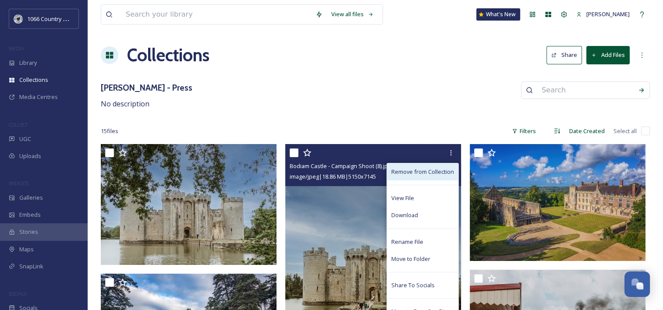
click at [431, 174] on span "Remove from Collection" at bounding box center [423, 172] width 63 height 8
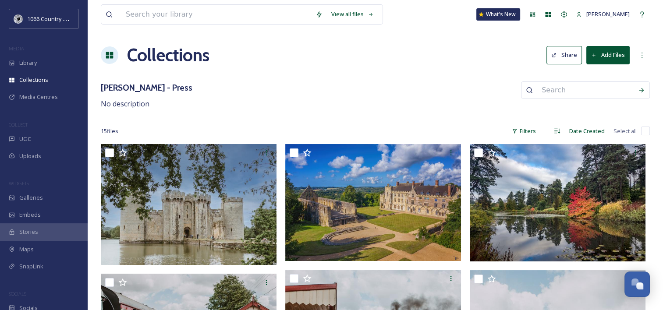
click at [500, 60] on button "Add Files" at bounding box center [608, 55] width 43 height 18
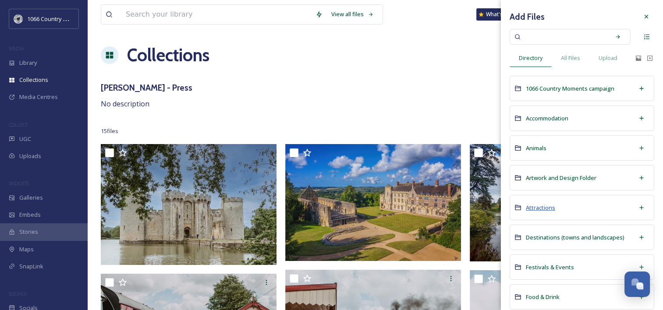
click at [500, 210] on span "Attractions" at bounding box center [540, 208] width 29 height 8
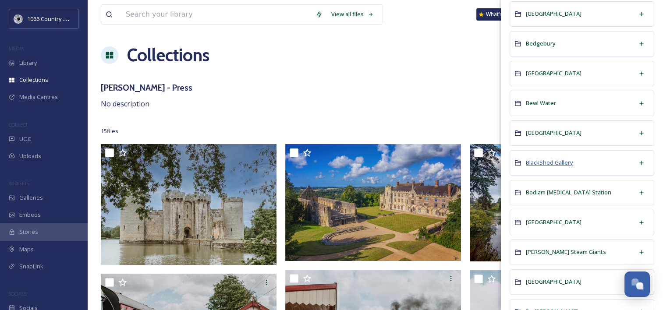
scroll to position [175, 0]
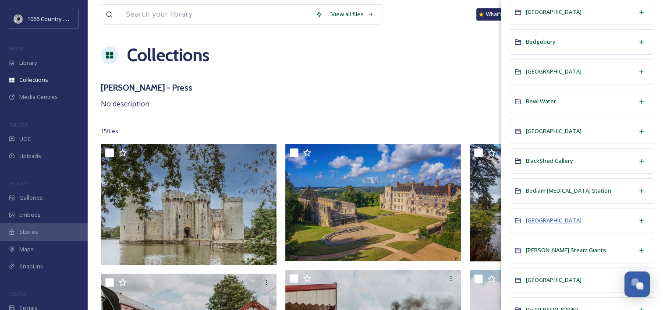
click at [500, 221] on span "[GEOGRAPHIC_DATA]" at bounding box center [554, 221] width 56 height 8
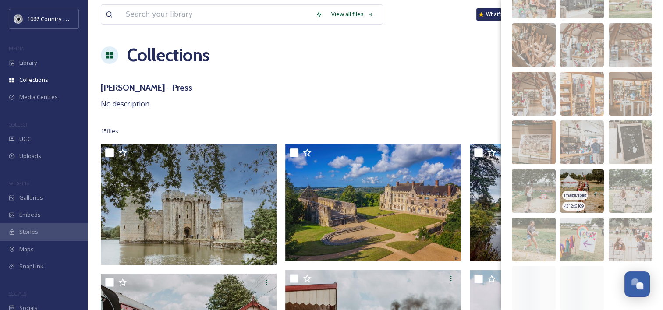
scroll to position [170, 0]
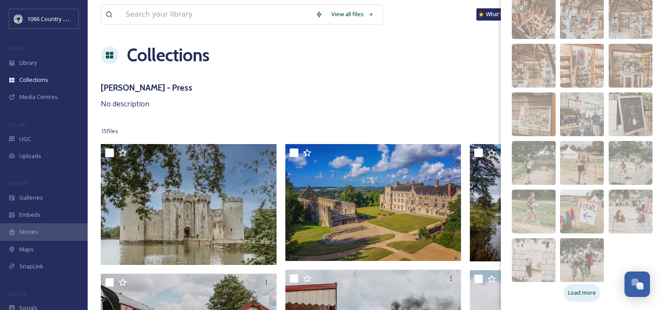
click at [500, 288] on div "Load more" at bounding box center [582, 293] width 37 height 17
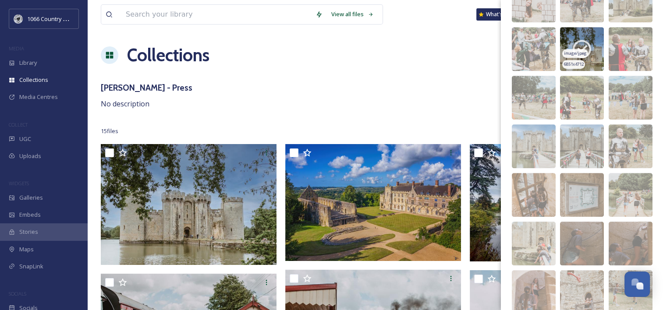
scroll to position [433, 0]
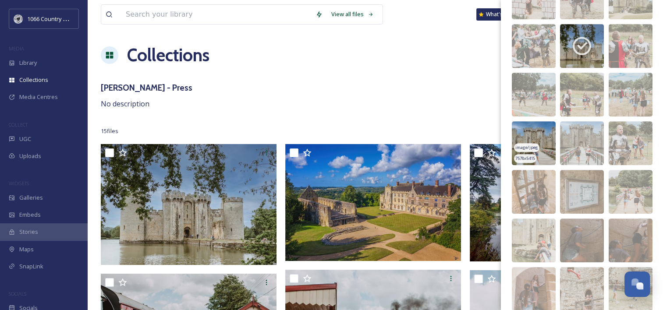
click at [500, 132] on img at bounding box center [534, 143] width 44 height 44
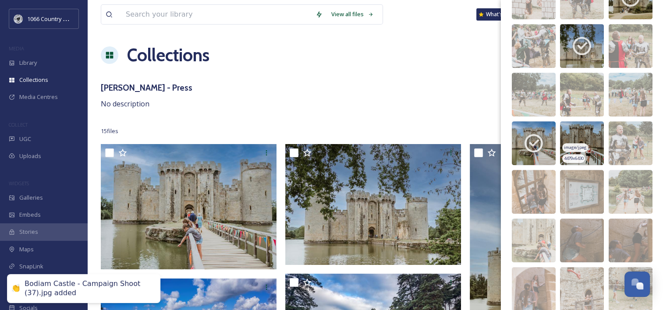
click at [500, 132] on img at bounding box center [582, 143] width 44 height 44
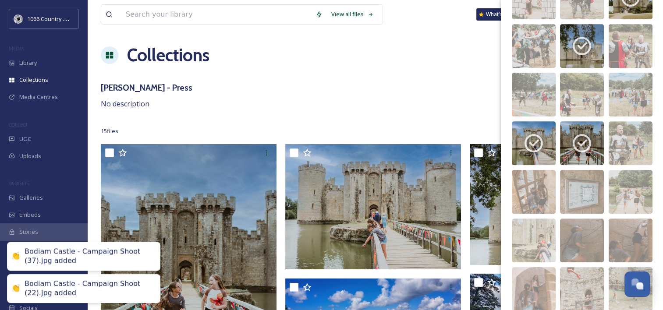
click at [267, 105] on div "[PERSON_NAME] - Press No description" at bounding box center [375, 96] width 549 height 28
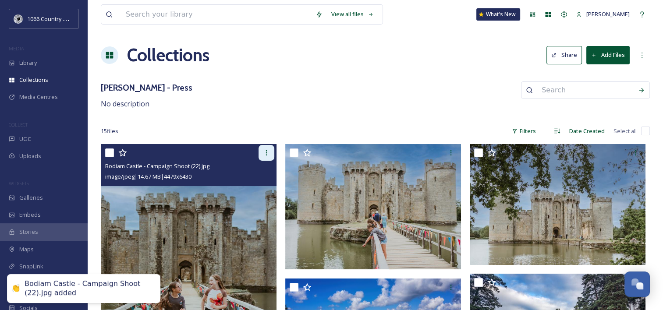
click at [268, 157] on div at bounding box center [267, 153] width 16 height 16
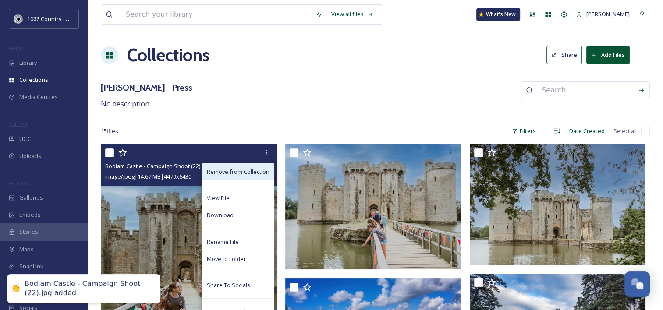
click at [248, 174] on span "Remove from Collection" at bounding box center [238, 172] width 63 height 8
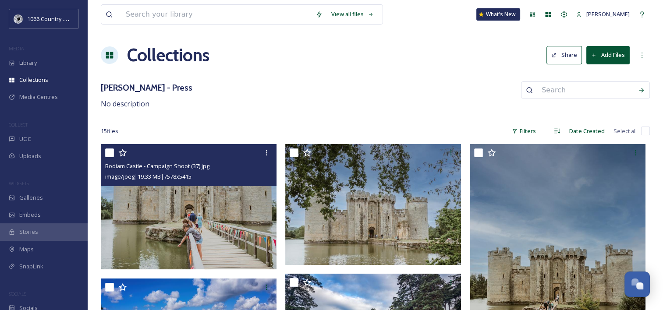
click at [205, 216] on img at bounding box center [189, 206] width 176 height 125
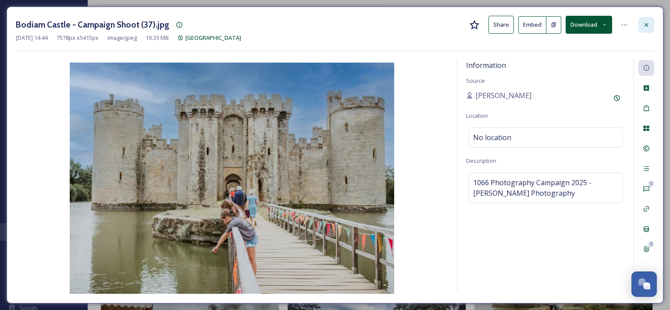
click at [500, 23] on icon at bounding box center [647, 25] width 4 height 4
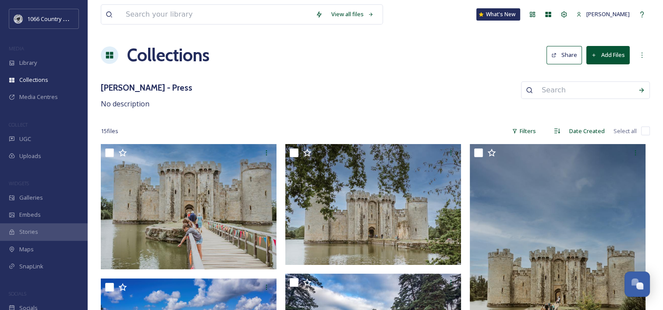
click at [348, 212] on img at bounding box center [373, 204] width 176 height 121
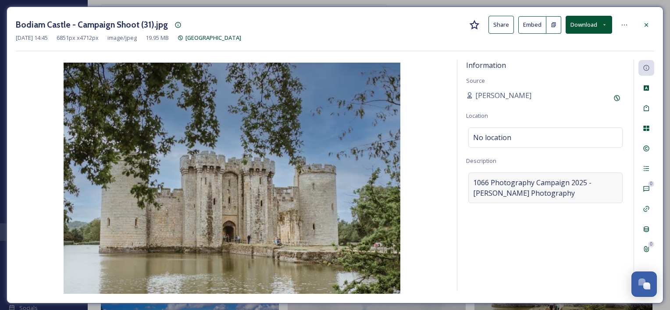
click at [500, 187] on span "1066 Photography Campaign 2025 - [PERSON_NAME] Photography" at bounding box center [545, 188] width 145 height 21
click at [500, 183] on textarea "1066 Photography Campaign 2025 - [PERSON_NAME] Photography" at bounding box center [545, 209] width 159 height 73
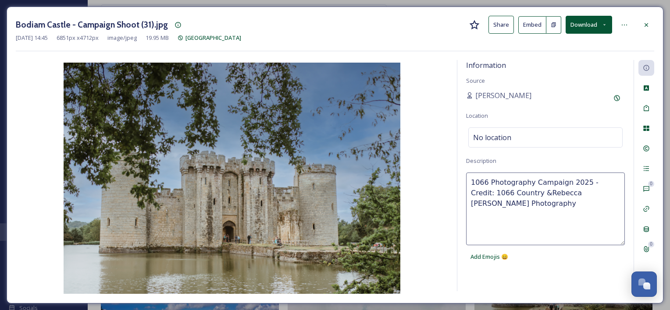
type textarea "1066 Photography Campaign 2025 - Credit: 1066 Country & [PERSON_NAME] Photograp…"
click at [500, 22] on icon at bounding box center [646, 24] width 7 height 7
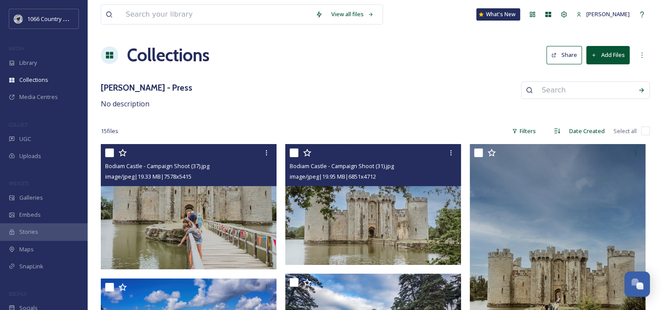
click at [219, 214] on img at bounding box center [189, 206] width 176 height 125
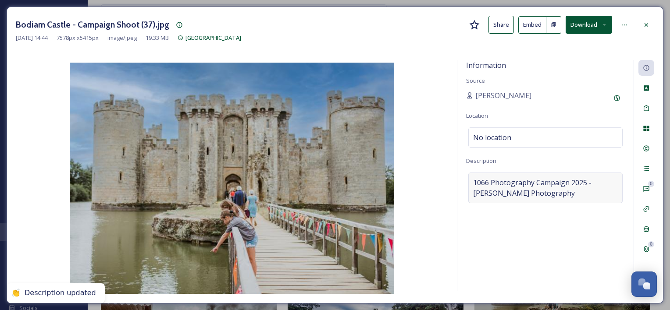
click at [500, 202] on div "1066 Photography Campaign 2025 - [PERSON_NAME] Photography" at bounding box center [545, 188] width 154 height 31
click at [500, 178] on textarea "1066 Photography Campaign 2025 - [PERSON_NAME] Photography" at bounding box center [545, 209] width 159 height 73
paste textarea "Credit: 1066 Country &"
type textarea "1066 Photography Campaign 2025 - Credit: 1066 Country & [PERSON_NAME] Photograp…"
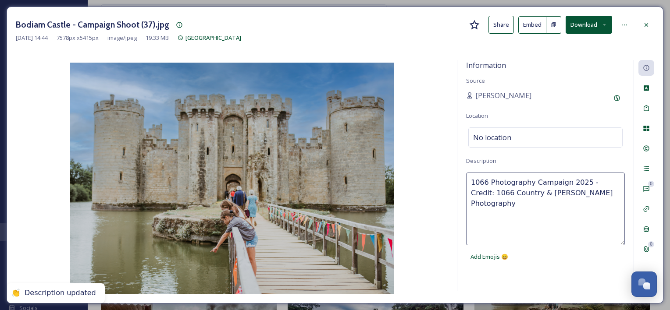
click at [500, 280] on div "Information Source [PERSON_NAME] Location No location Description 1066 Photogra…" at bounding box center [545, 176] width 176 height 232
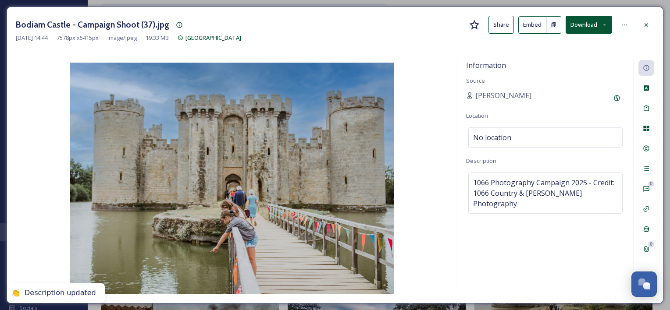
click at [500, 25] on icon at bounding box center [646, 24] width 7 height 7
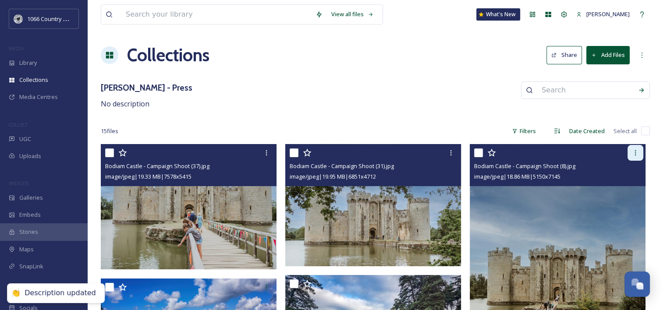
click at [500, 147] on div at bounding box center [636, 153] width 16 height 16
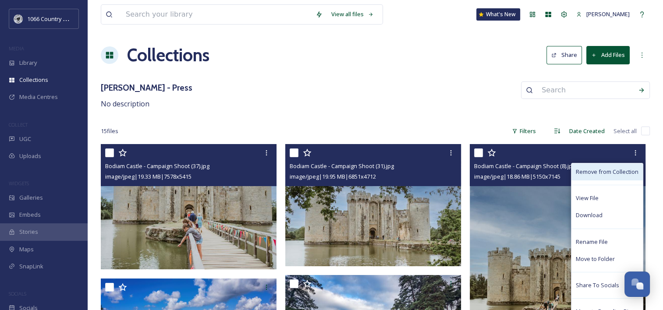
click at [500, 175] on span "Remove from Collection" at bounding box center [607, 172] width 63 height 8
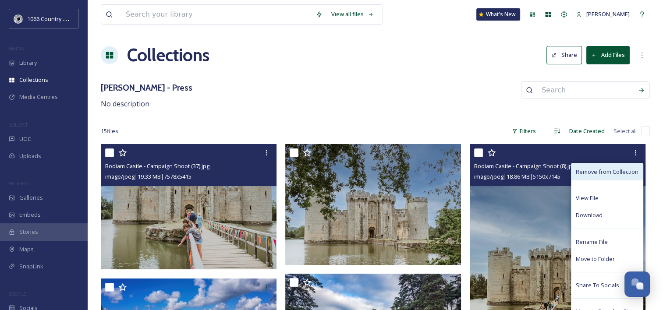
click at [500, 175] on span "Remove from Collection" at bounding box center [607, 172] width 63 height 8
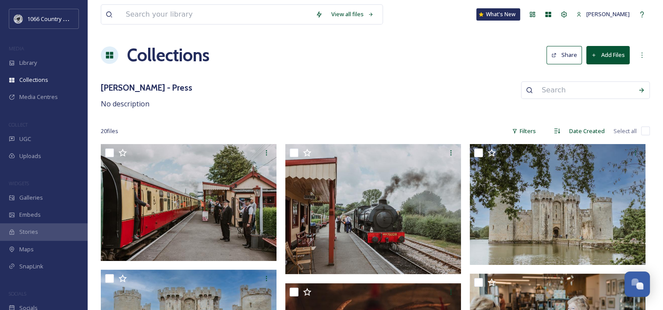
click at [567, 51] on button "Share" at bounding box center [565, 55] width 36 height 18
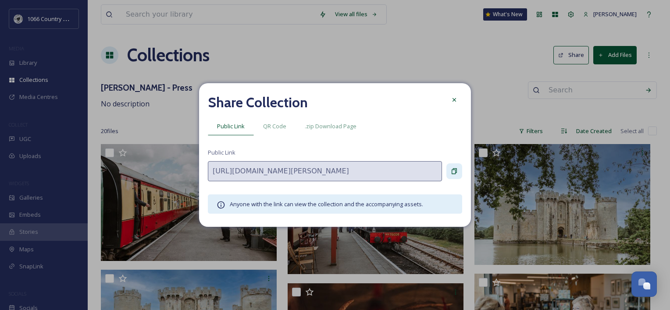
click at [456, 174] on icon at bounding box center [454, 171] width 7 height 7
click at [458, 101] on div at bounding box center [454, 100] width 16 height 16
